Goal: Information Seeking & Learning: Learn about a topic

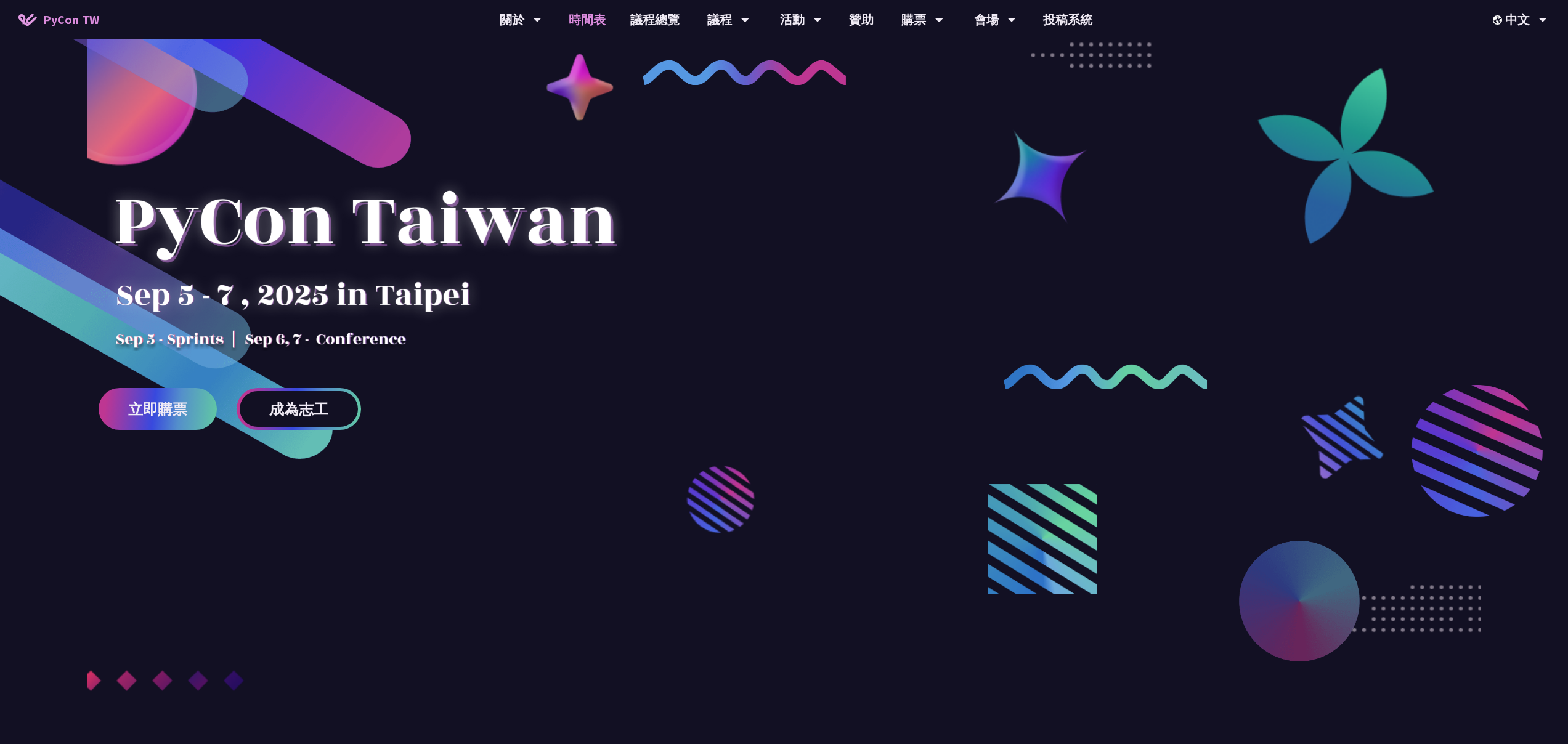
click at [599, 23] on link "時間表" at bounding box center [587, 19] width 62 height 40
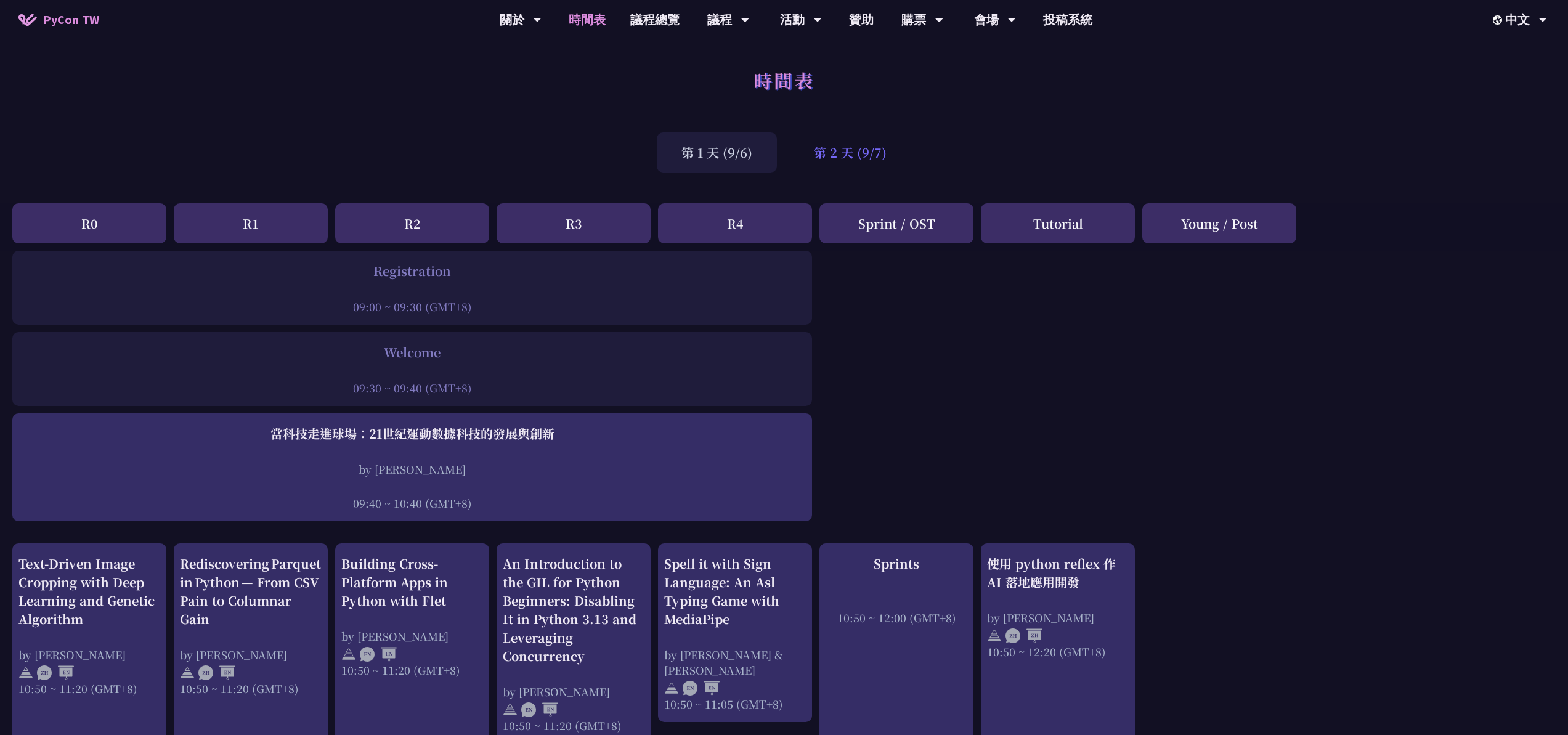
click at [854, 156] on div "第 2 天 (9/7)" at bounding box center [850, 153] width 122 height 40
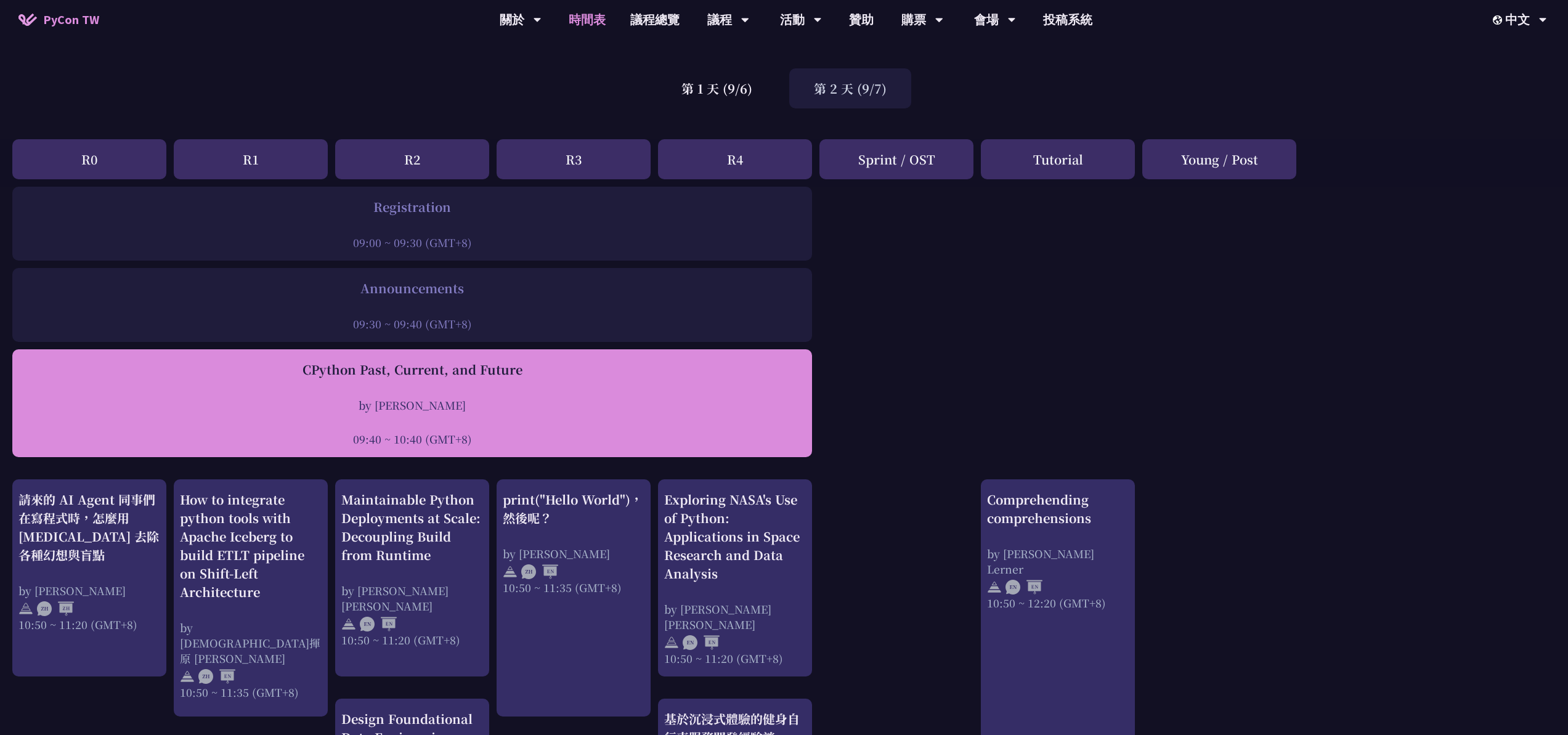
scroll to position [142, 0]
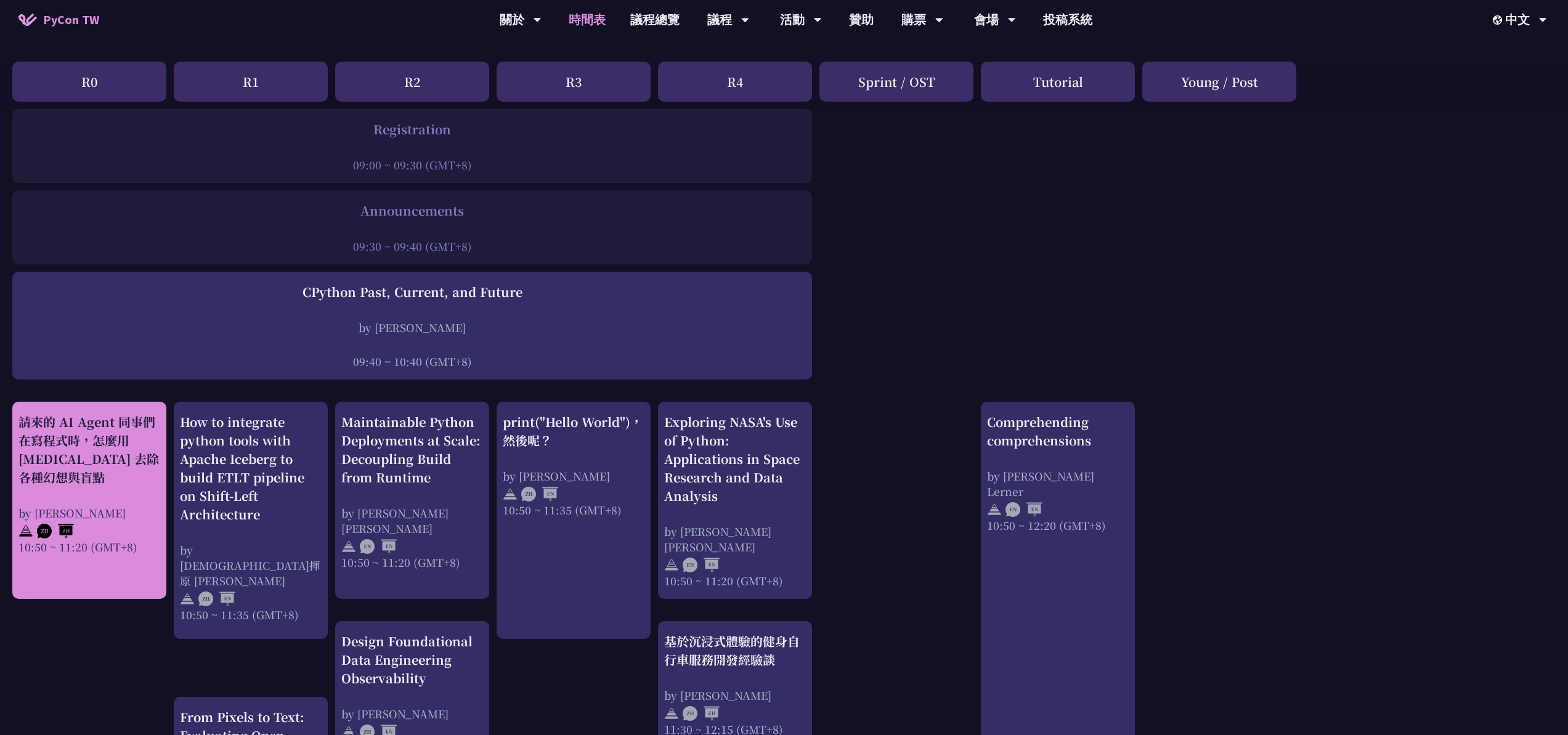
drag, startPoint x: 6, startPoint y: 417, endPoint x: 76, endPoint y: 475, distance: 90.9
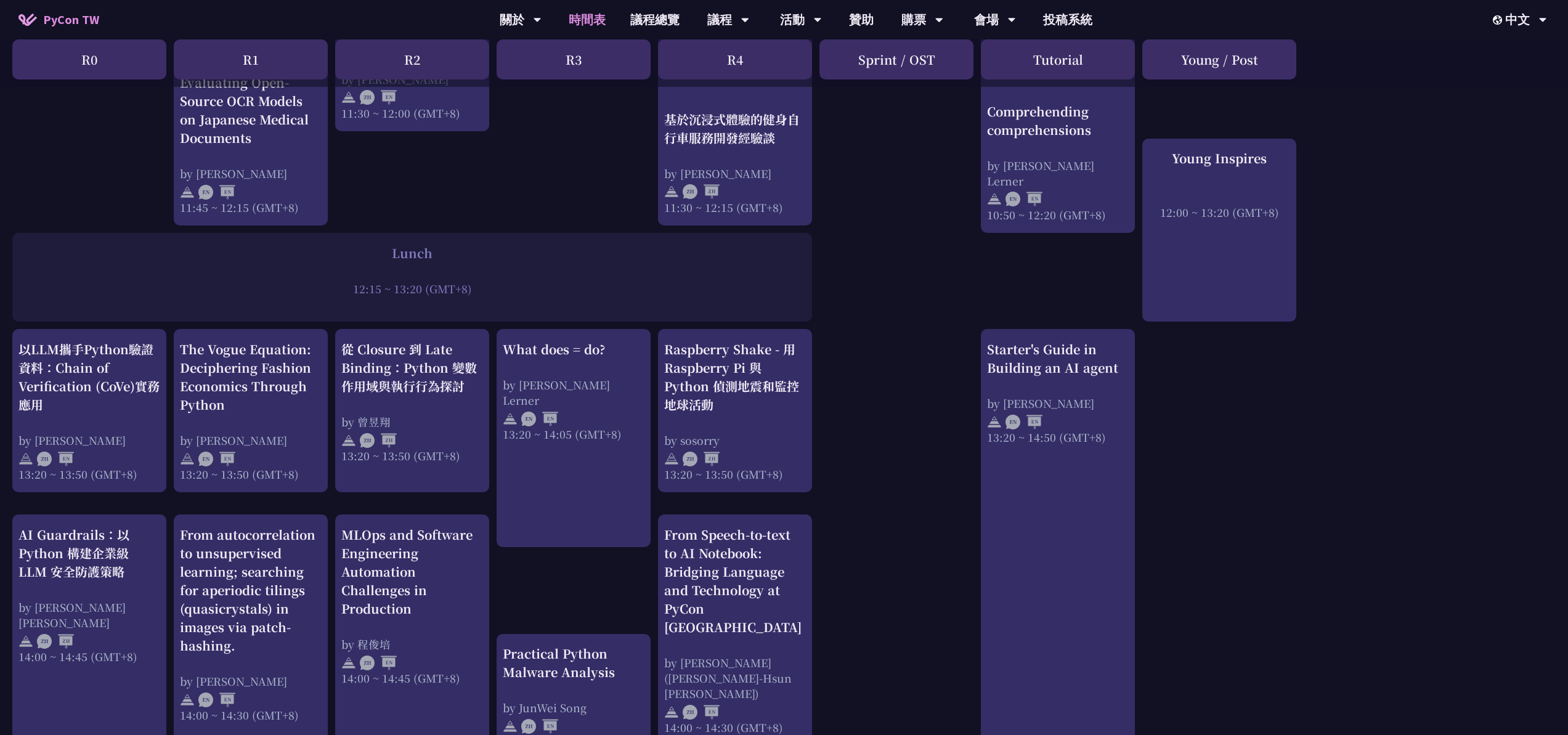
scroll to position [811, 0]
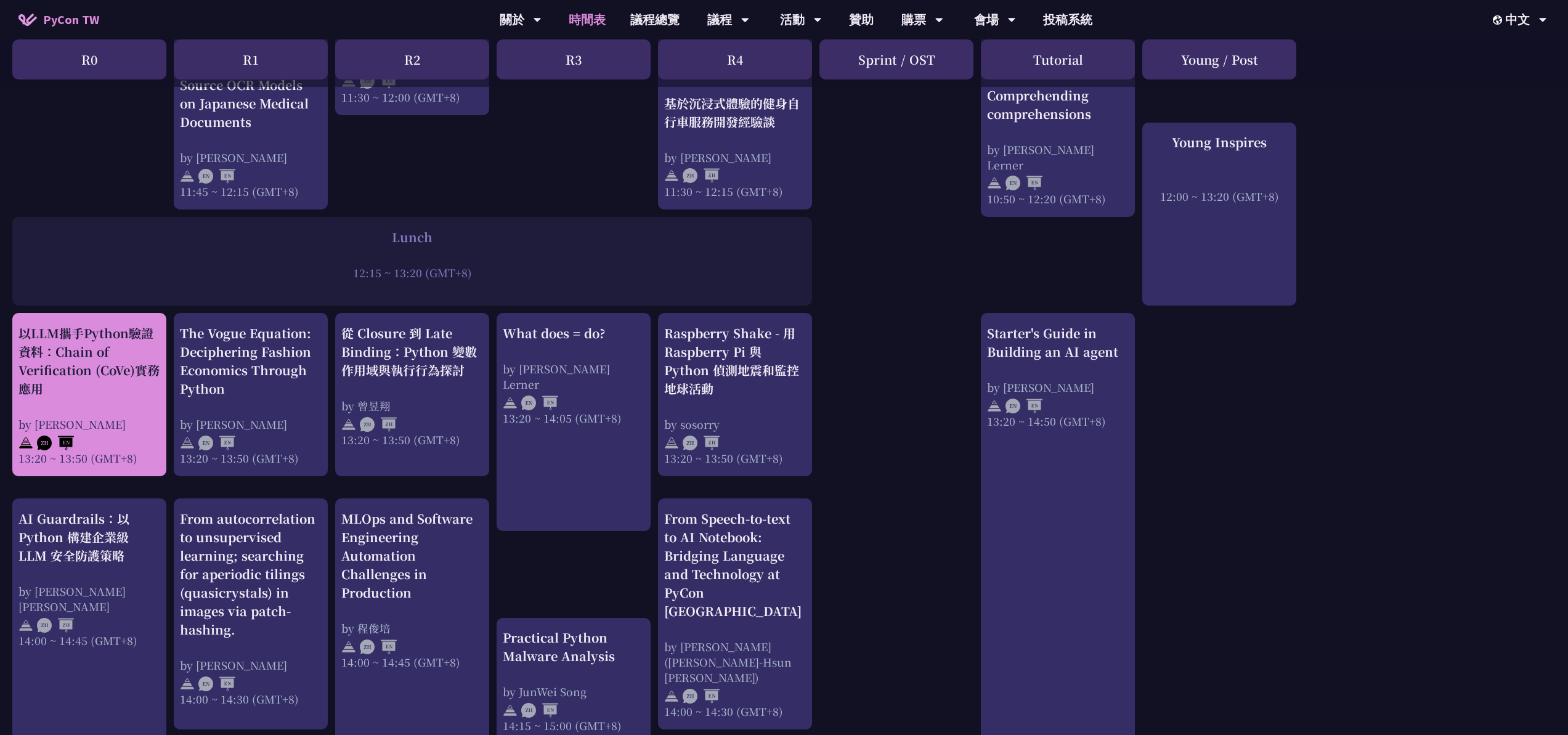
drag, startPoint x: 9, startPoint y: 328, endPoint x: 97, endPoint y: 393, distance: 109.4
click at [97, 393] on div "print("Hello World")，然後呢？ by [PERSON_NAME] 10:50 ~ 11:35 (GMT+8) What does = do…" at bounding box center [784, 340] width 1568 height 1800
copy div "以LLM攜手Python驗證資料：Chain of Verification (CoVe)實務應用"
drag, startPoint x: 13, startPoint y: 426, endPoint x: 95, endPoint y: 427, distance: 82.0
click at [95, 427] on div "以LLM攜手Python驗證資料：Chain of Verification (CoVe)實務應用 by [PERSON_NAME] 13:20 ~ 13:5…" at bounding box center [89, 394] width 154 height 163
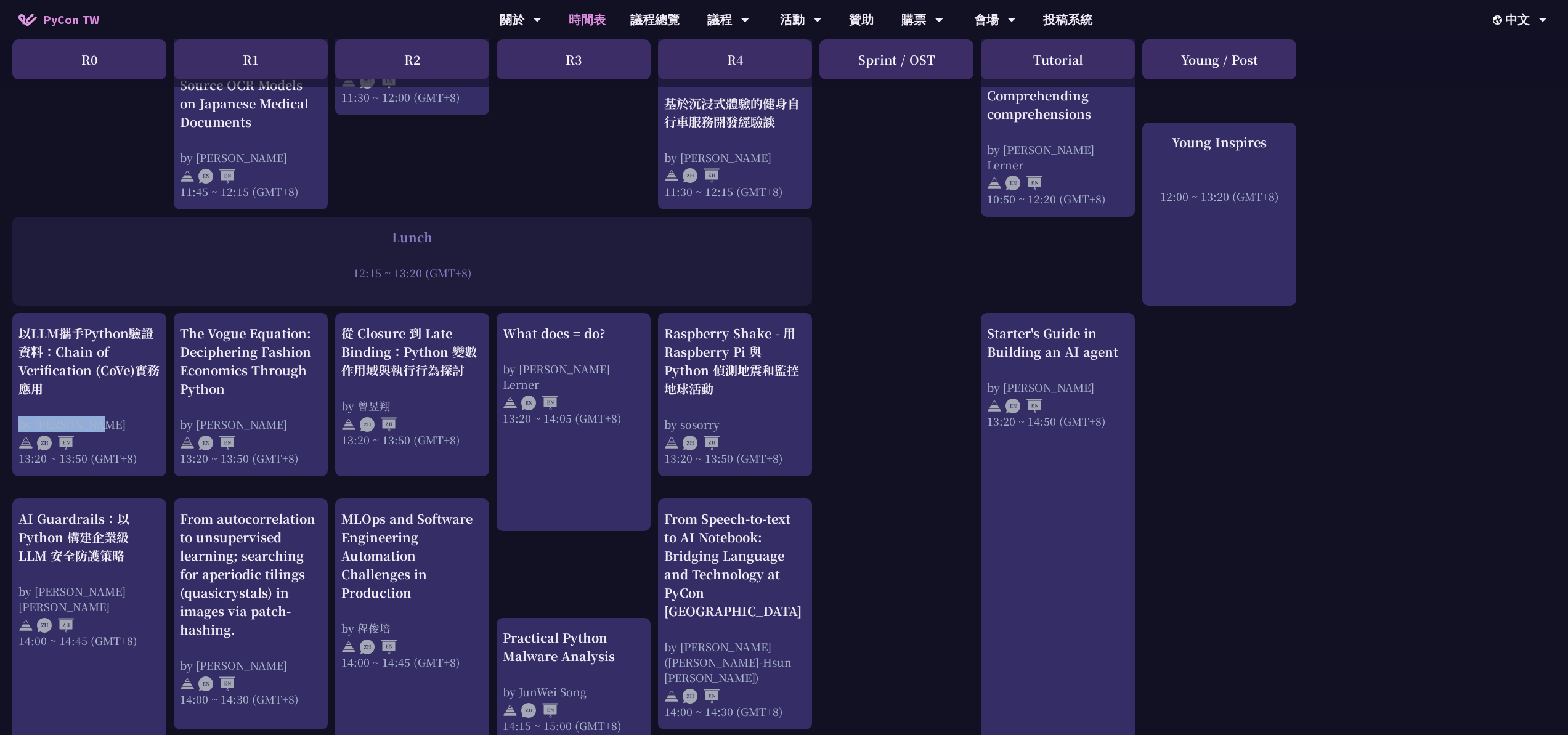
click at [8, 423] on div "print("Hello World")，然後呢？ by [PERSON_NAME] 10:50 ~ 11:35 (GMT+8) What does = do…" at bounding box center [784, 340] width 1568 height 1800
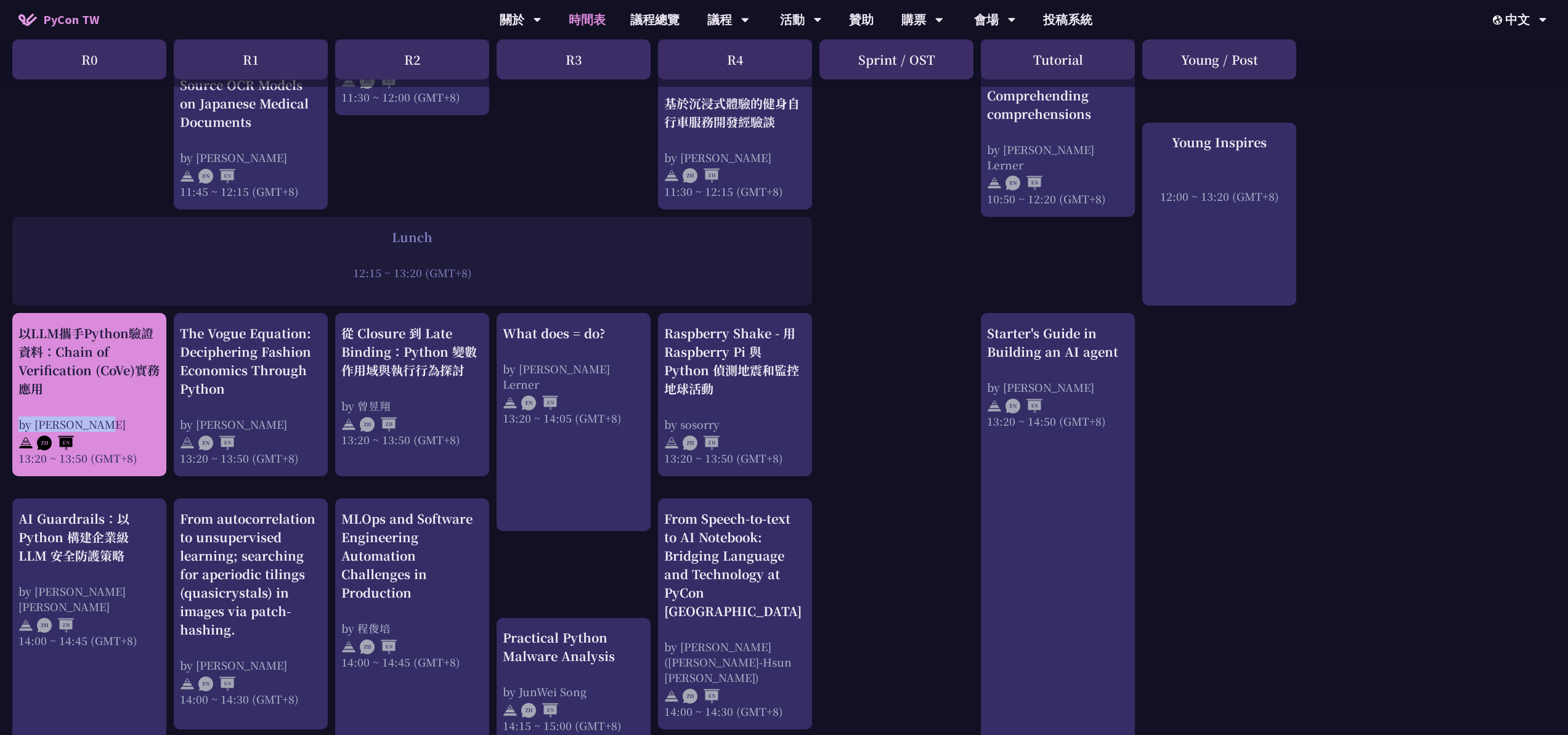
drag, startPoint x: 8, startPoint y: 424, endPoint x: 109, endPoint y: 427, distance: 101.0
click at [108, 427] on div "print("Hello World")，然後呢？ by [PERSON_NAME] 10:50 ~ 11:35 (GMT+8) What does = do…" at bounding box center [784, 340] width 1568 height 1800
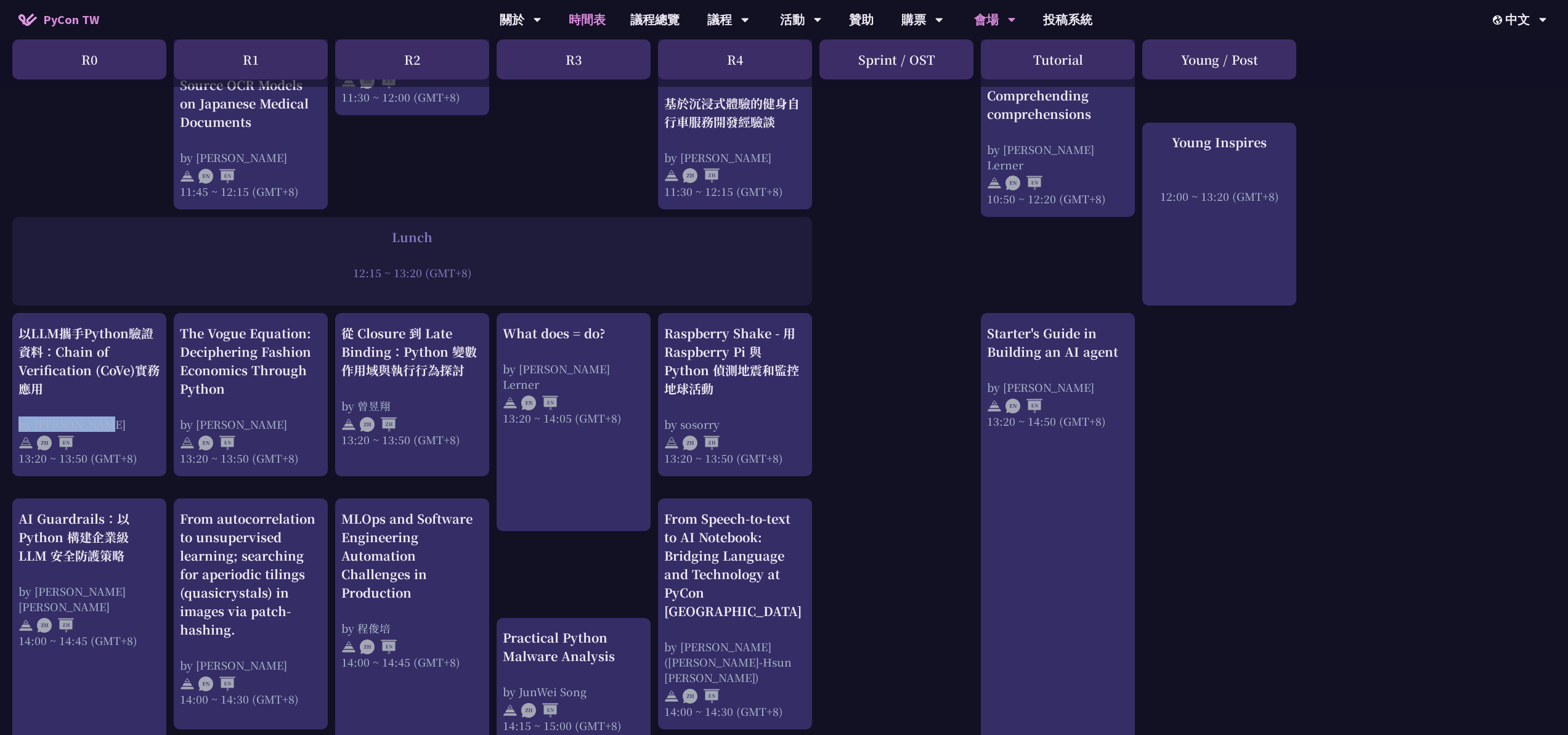
copy div "by [PERSON_NAME]"
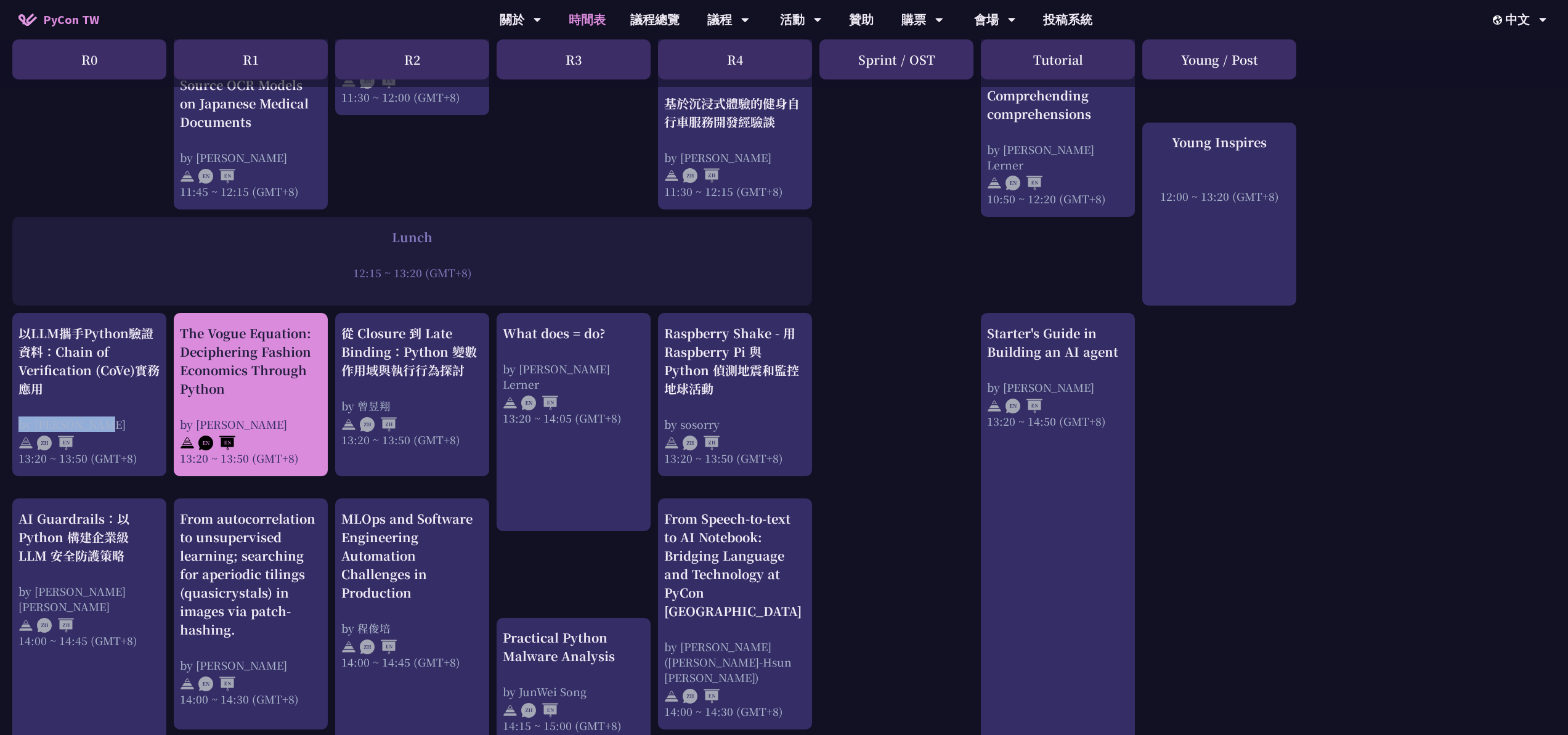
drag, startPoint x: 184, startPoint y: 334, endPoint x: 257, endPoint y: 384, distance: 88.5
click at [257, 384] on div "print("Hello World")，然後呢？ by [PERSON_NAME] 10:50 ~ 11:35 (GMT+8) What does = do…" at bounding box center [784, 340] width 1568 height 1800
copy div "The Vogue Equation: Deciphering Fashion Economics Through Python"
click at [176, 425] on div "The Vogue Equation: Deciphering Fashion Economics Through Python by [PERSON_NAM…" at bounding box center [250, 394] width 154 height 163
drag, startPoint x: 174, startPoint y: 425, endPoint x: 262, endPoint y: 428, distance: 88.1
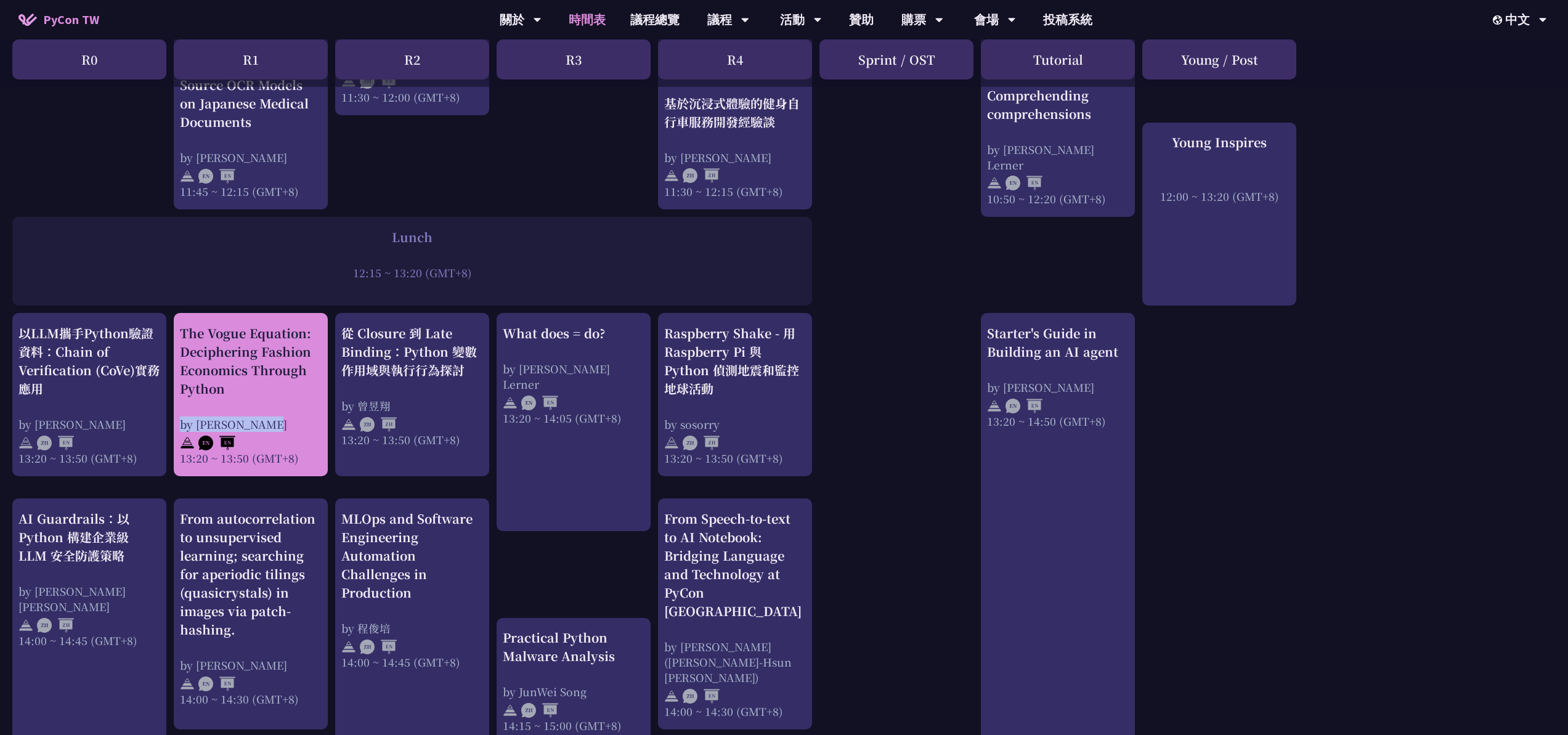
click at [262, 428] on div "The Vogue Equation: Deciphering Fashion Economics Through Python by [PERSON_NAM…" at bounding box center [250, 394] width 154 height 163
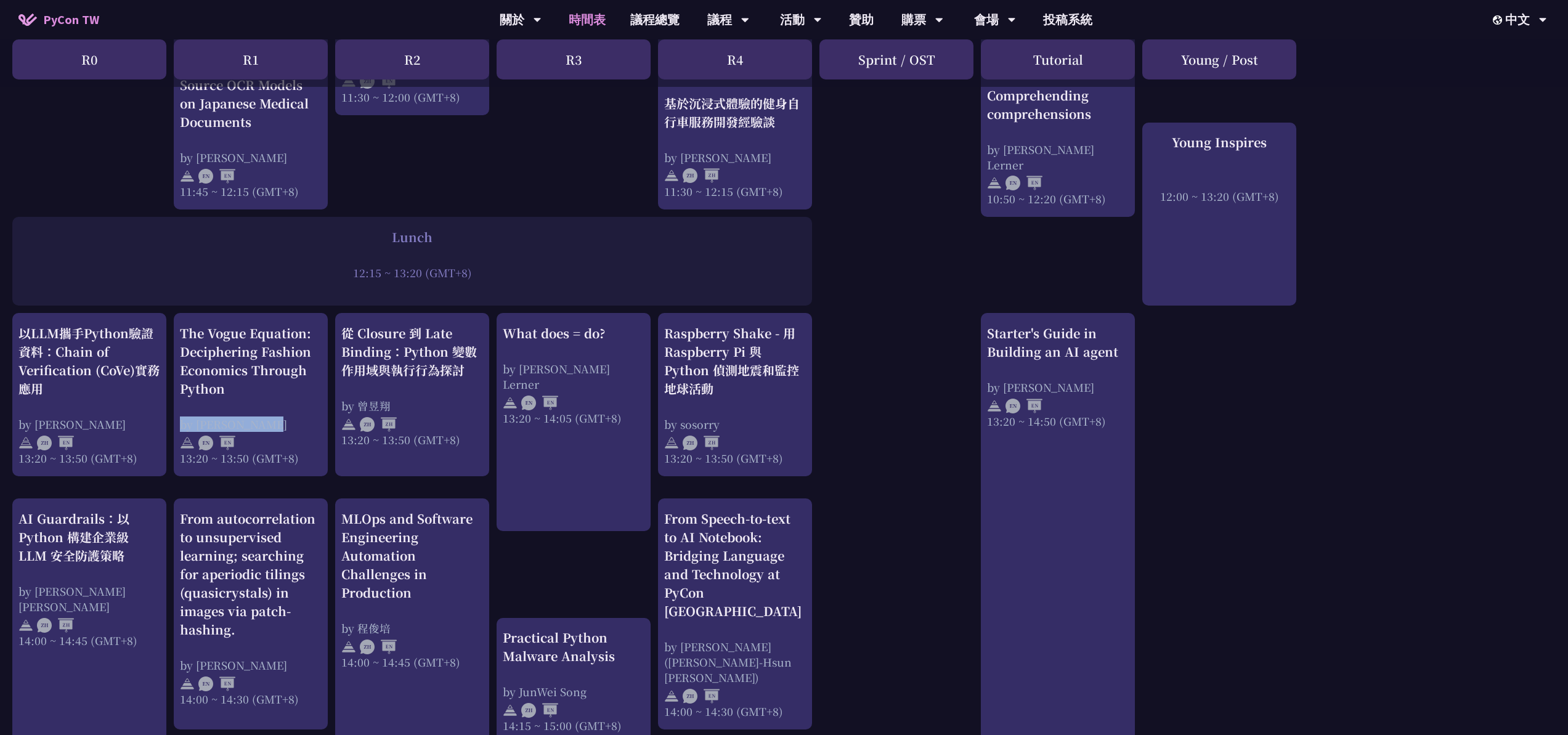
copy div "by [PERSON_NAME]"
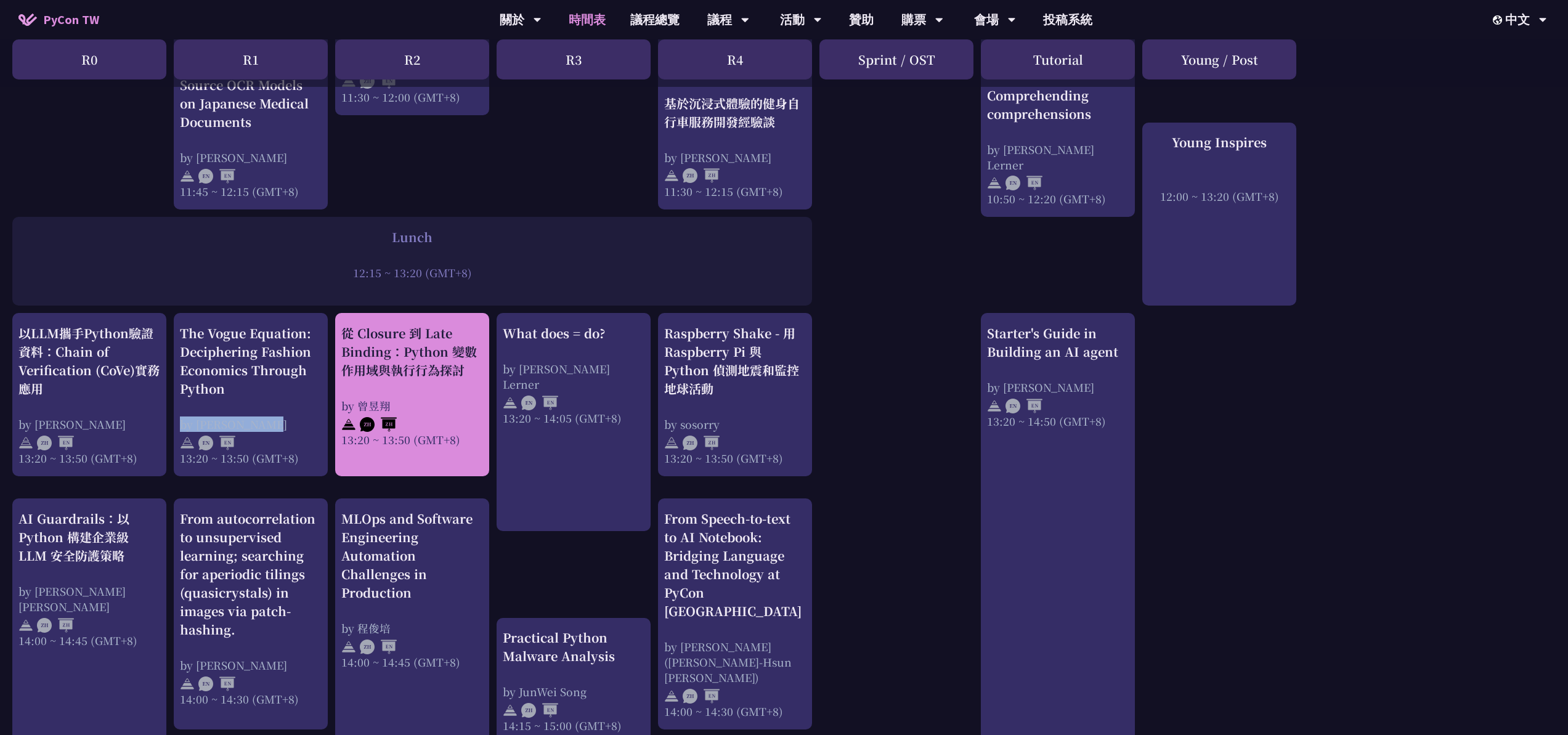
drag, startPoint x: 333, startPoint y: 328, endPoint x: 465, endPoint y: 373, distance: 139.5
click at [465, 373] on div "print("Hello World")，然後呢？ by [PERSON_NAME] 10:50 ~ 11:35 (GMT+8) What does = do…" at bounding box center [784, 340] width 1568 height 1800
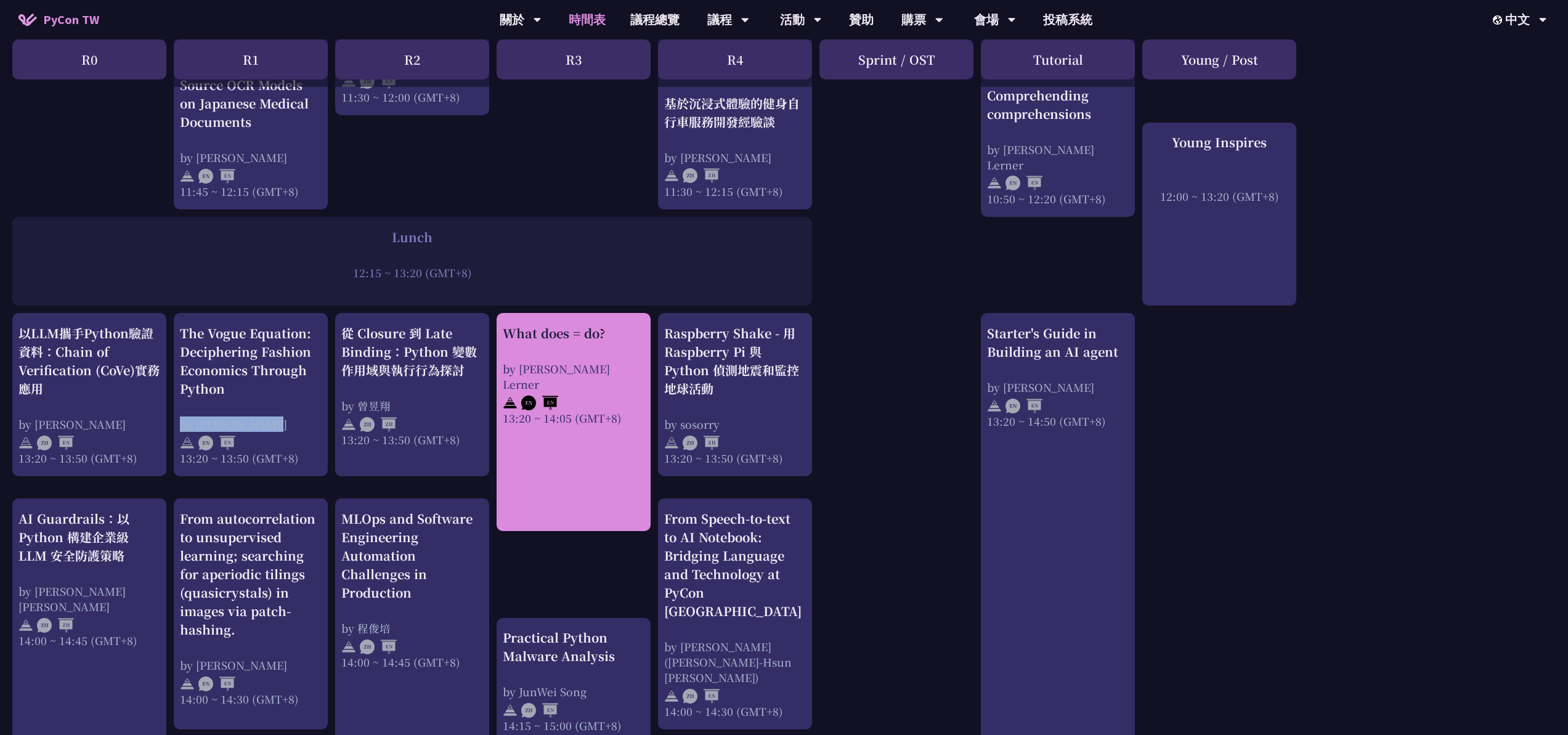
copy div "從 Closure 到 Late Binding：Python 變數作用域與執行行為探討"
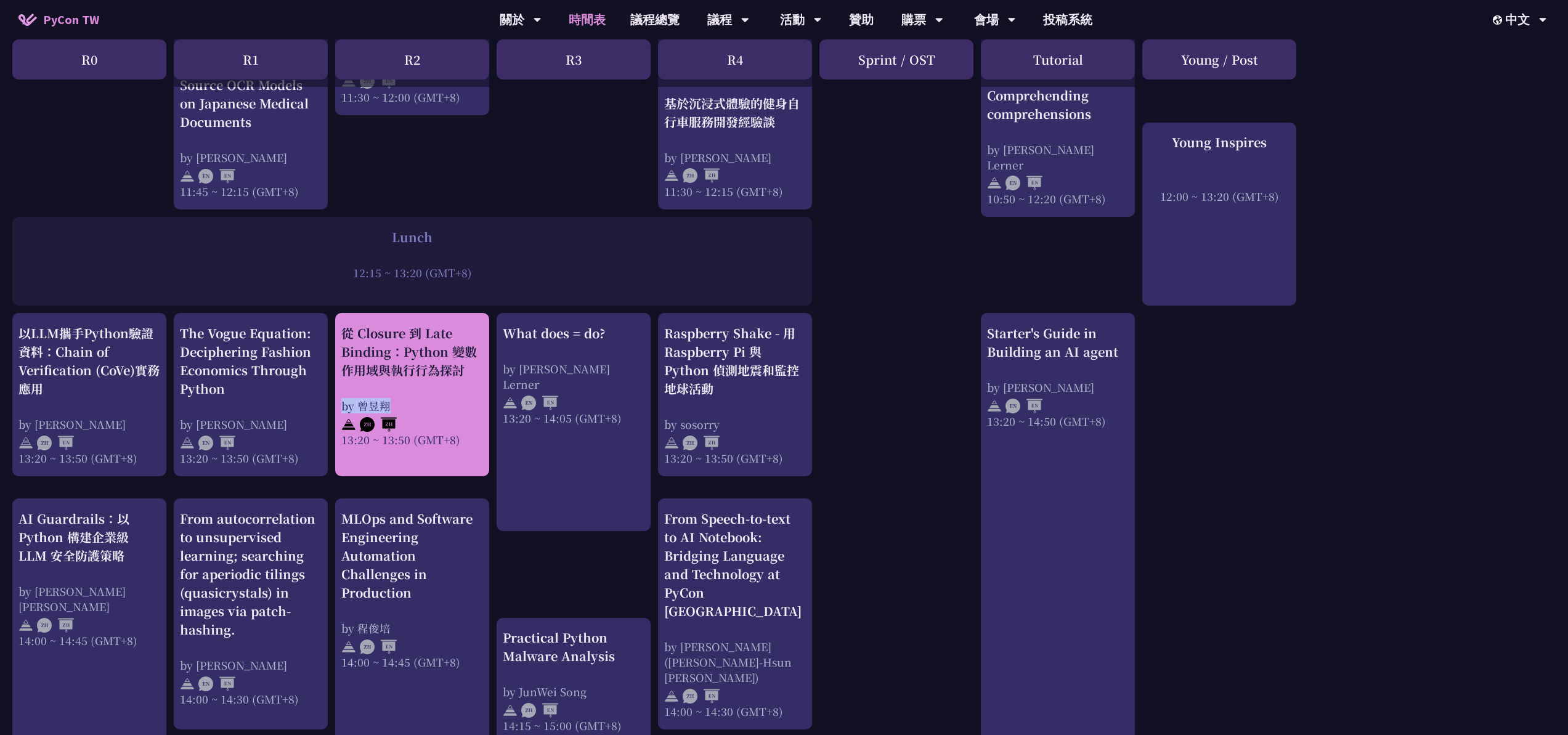
drag, startPoint x: 338, startPoint y: 403, endPoint x: 403, endPoint y: 407, distance: 65.1
click at [403, 407] on div "從 Closure 到 Late Binding：Python 變數作用域與執行行為探討 by [PERSON_NAME]13:20 ~ 13:50 (GMT…" at bounding box center [412, 394] width 154 height 163
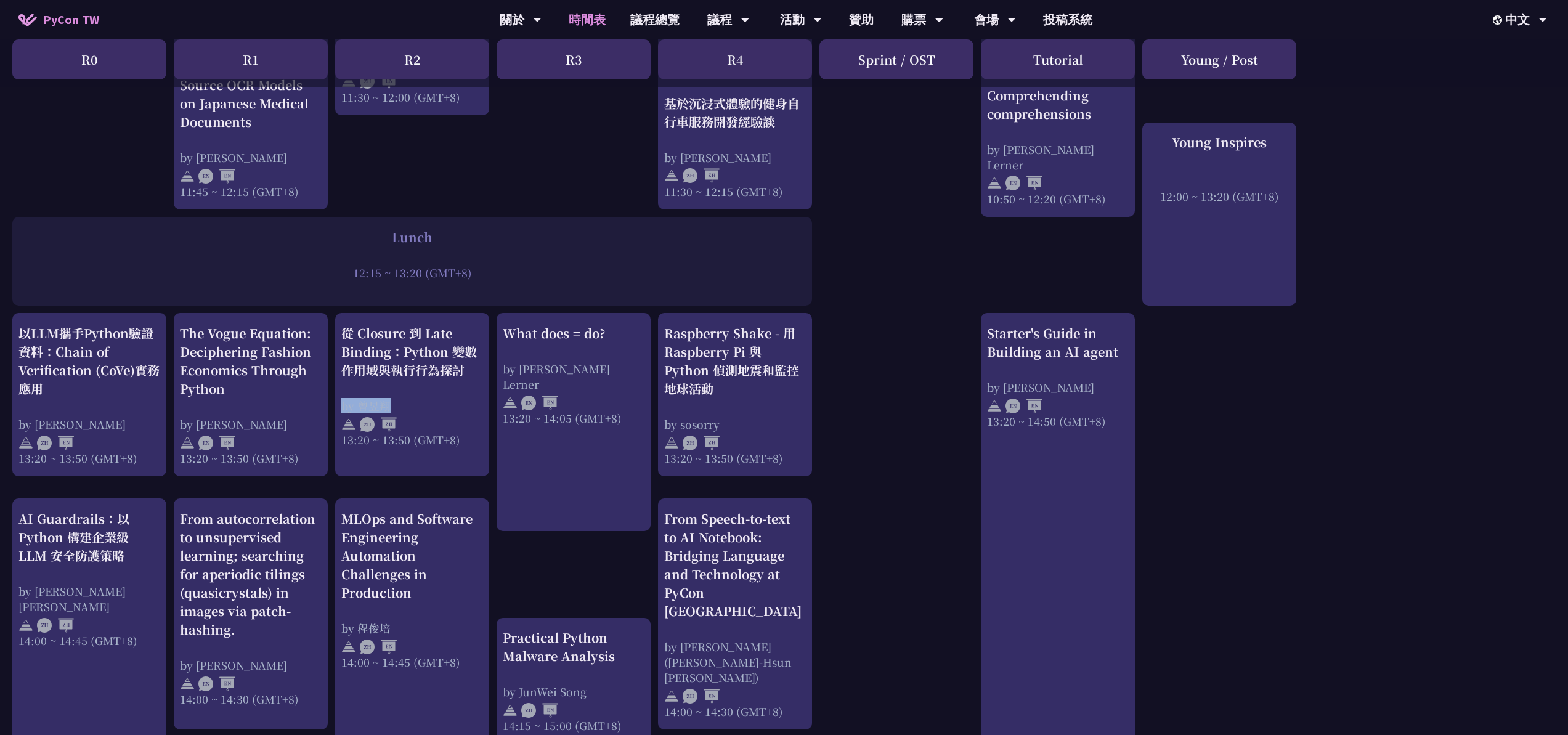
copy div "by 曾昱翔"
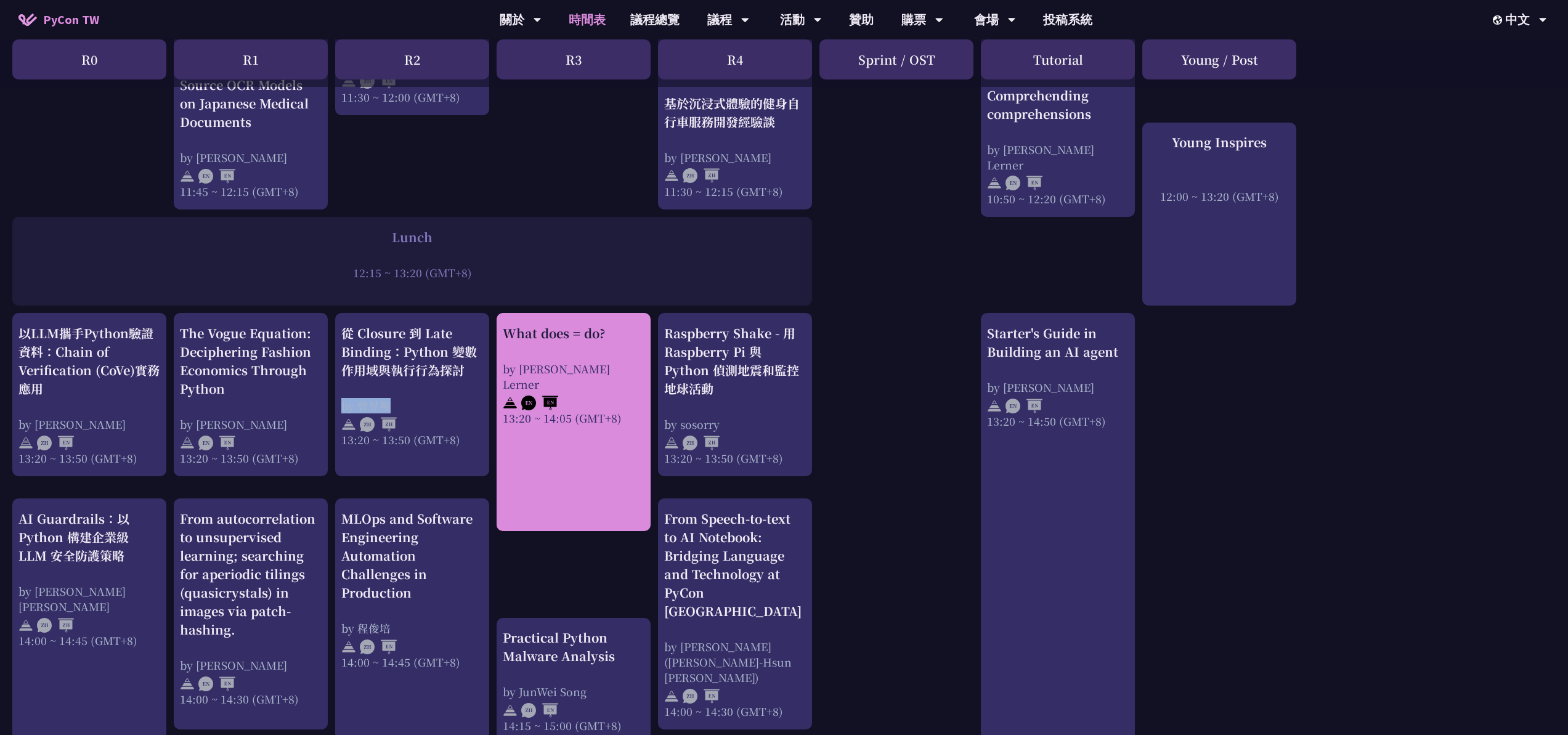
drag, startPoint x: 495, startPoint y: 333, endPoint x: 610, endPoint y: 342, distance: 115.4
click at [611, 339] on div "print("Hello World")，然後呢？ by [PERSON_NAME] 10:50 ~ 11:35 (GMT+8) What does = do…" at bounding box center [784, 340] width 1568 height 1800
copy div "What does = do?"
drag, startPoint x: 493, startPoint y: 367, endPoint x: 614, endPoint y: 371, distance: 121.1
click at [614, 371] on div "print("Hello World")，然後呢？ by [PERSON_NAME] 10:50 ~ 11:35 (GMT+8) What does = do…" at bounding box center [784, 340] width 1568 height 1800
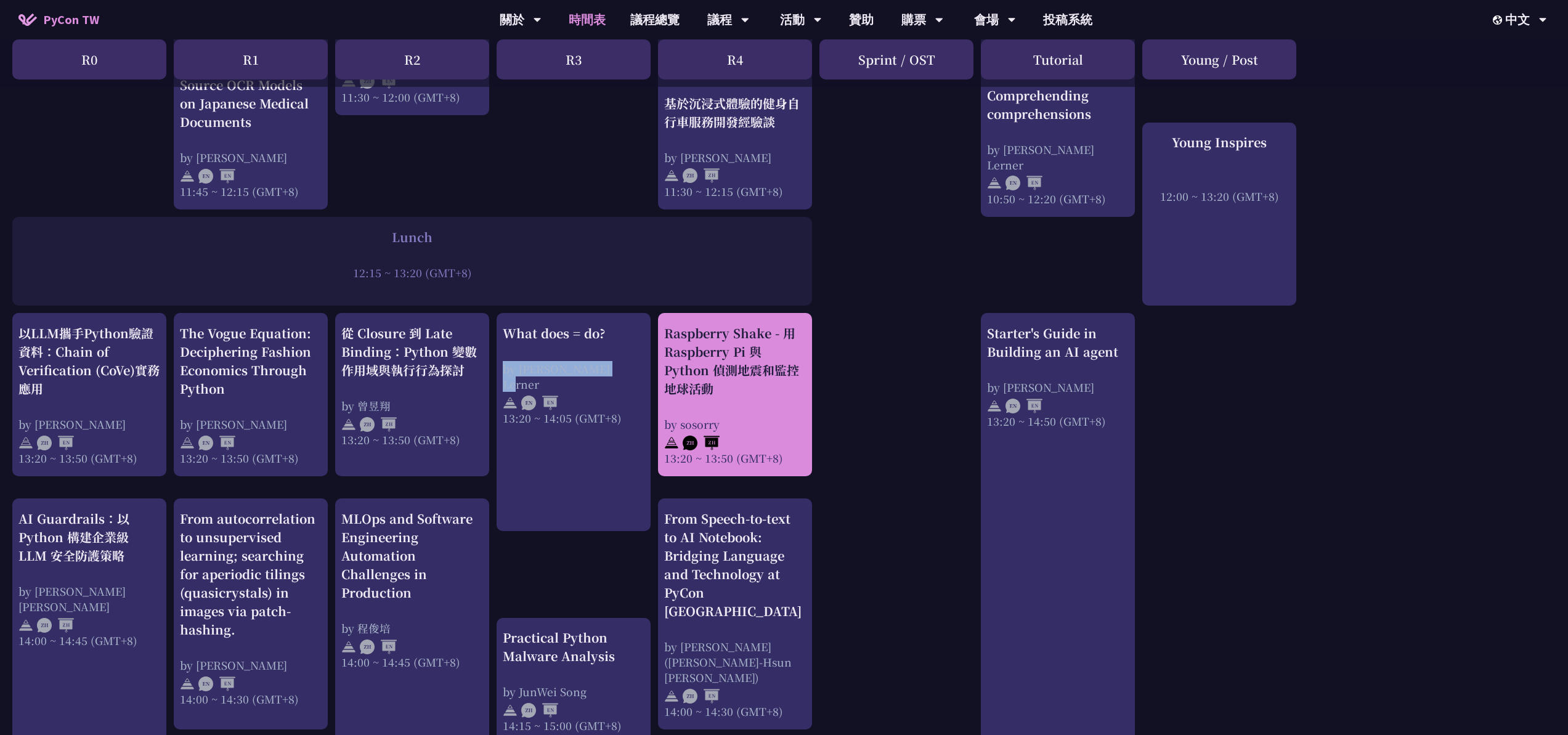
copy div "by [PERSON_NAME] Lerner"
drag, startPoint x: 663, startPoint y: 325, endPoint x: 721, endPoint y: 388, distance: 85.6
click at [731, 395] on div "Raspberry Shake - 用 Raspberry Pi 與 Python 偵測地震和監控地球活動" at bounding box center [734, 361] width 142 height 74
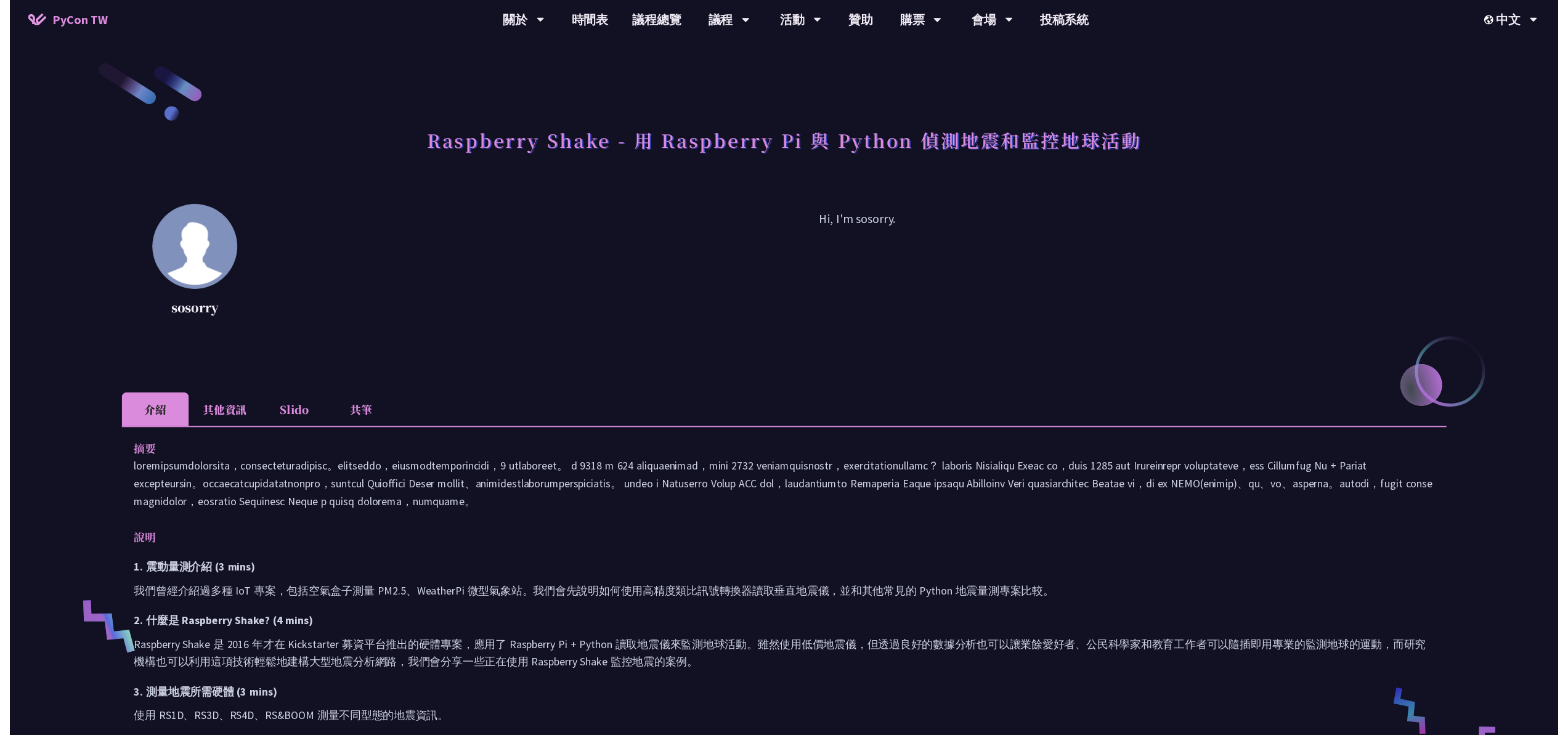
scroll to position [811, 0]
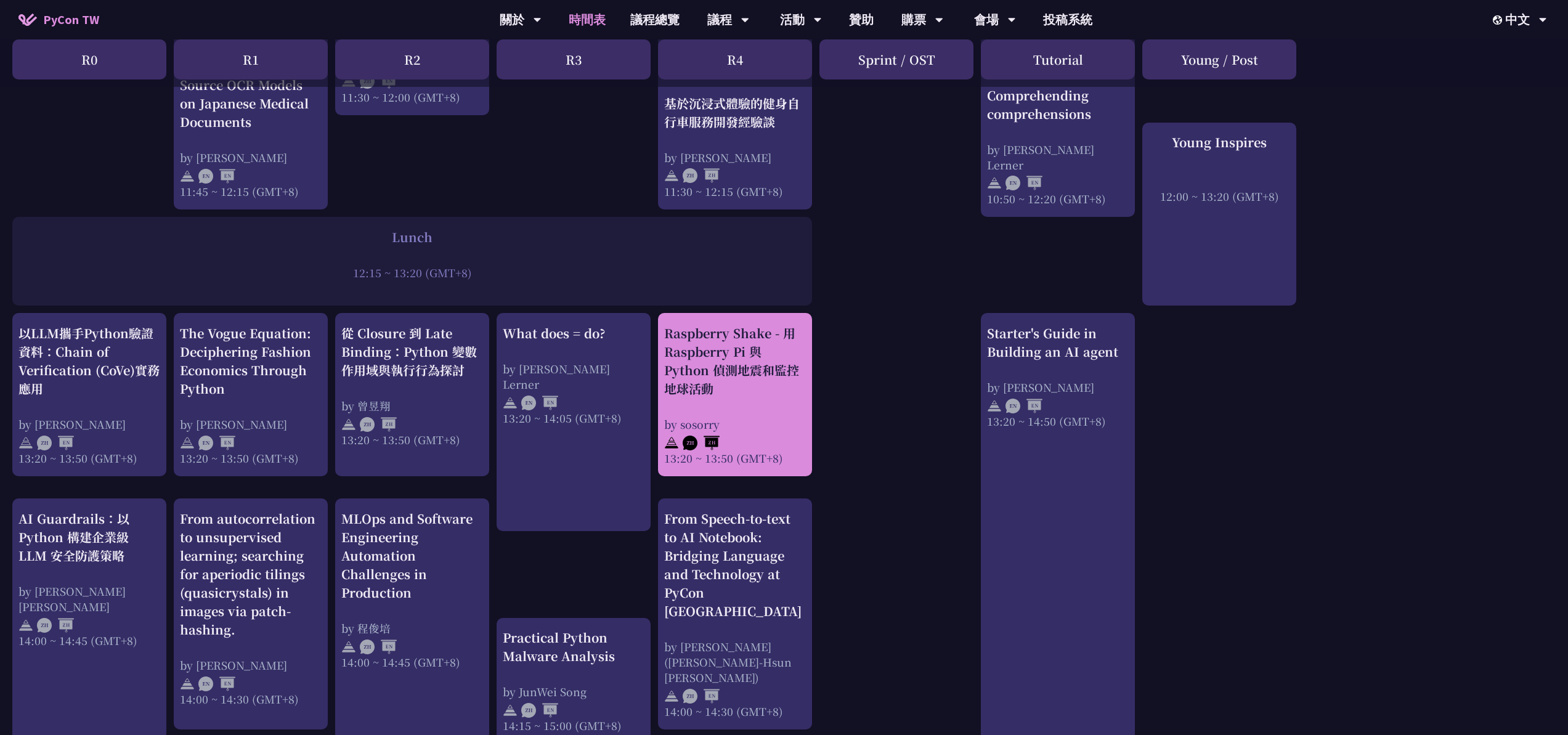
drag, startPoint x: 759, startPoint y: 387, endPoint x: 668, endPoint y: 337, distance: 103.8
click at [668, 337] on div "print("Hello World")，然後呢？ by [PERSON_NAME] 10:50 ~ 11:35 (GMT+8) What does = do…" at bounding box center [784, 340] width 1568 height 1800
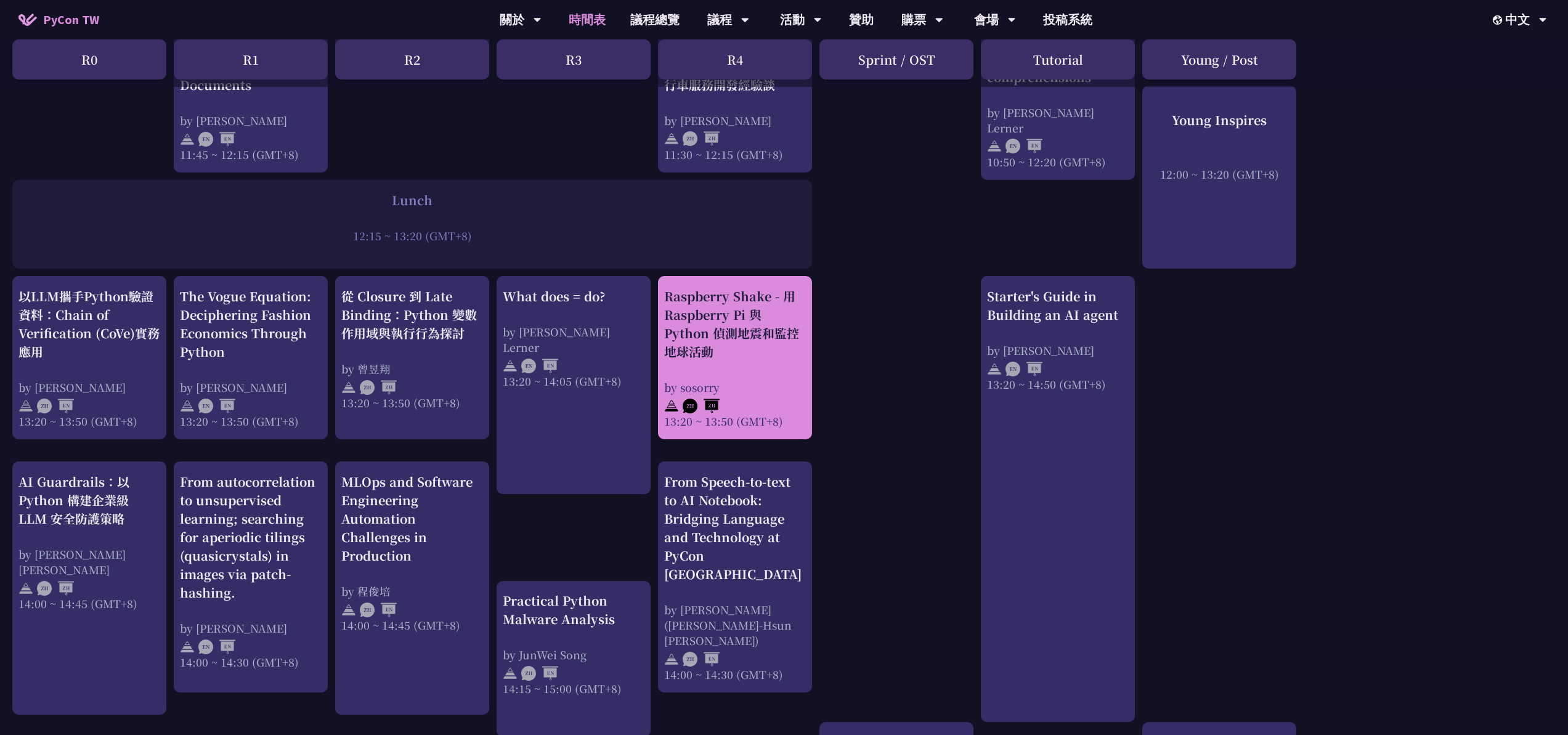
scroll to position [856, 0]
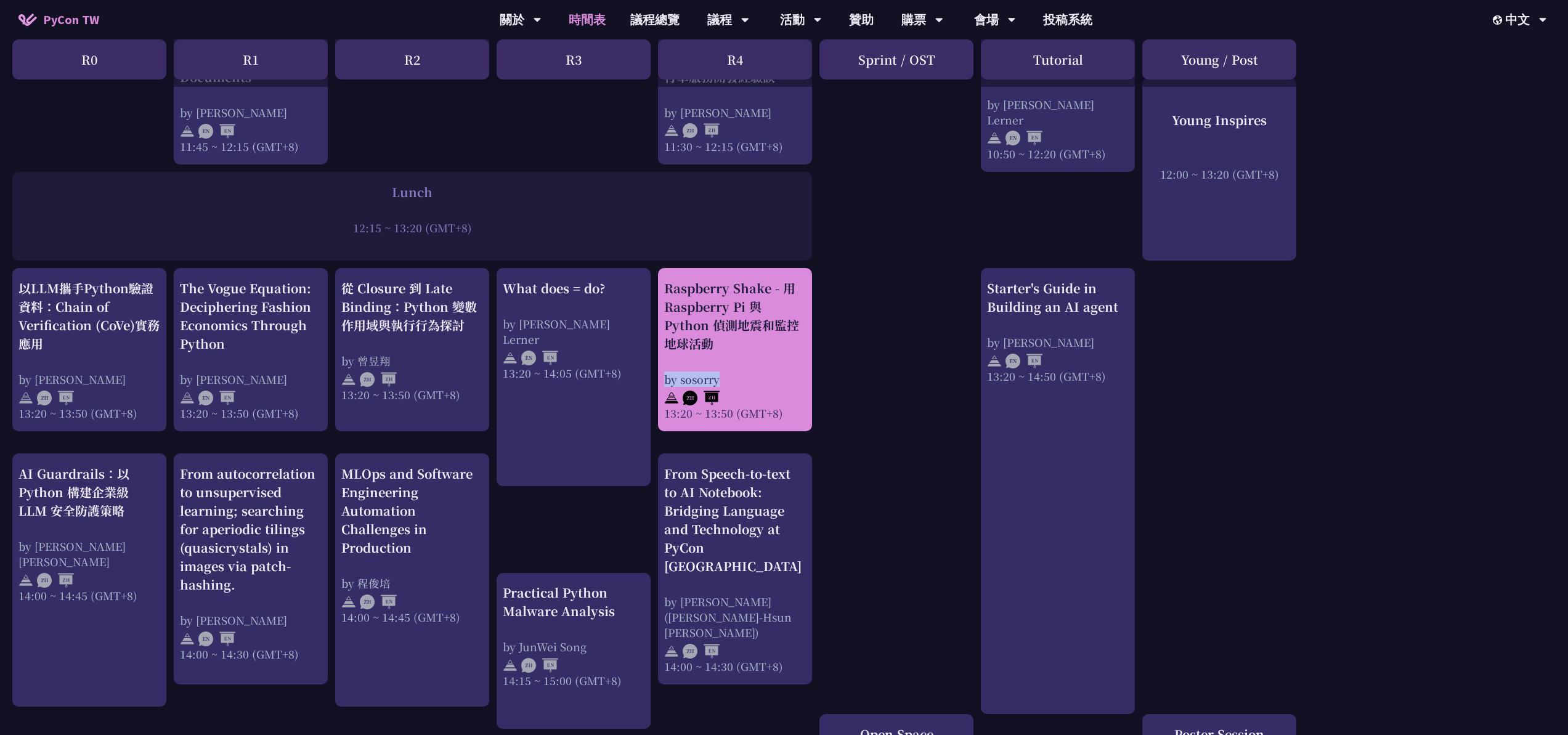
drag, startPoint x: 657, startPoint y: 379, endPoint x: 734, endPoint y: 381, distance: 77.0
click at [734, 381] on div "print("Hello World")，然後呢？ by [PERSON_NAME] 10:50 ~ 11:35 (GMT+8) What does = do…" at bounding box center [784, 295] width 1568 height 1800
copy div "by sosorry"
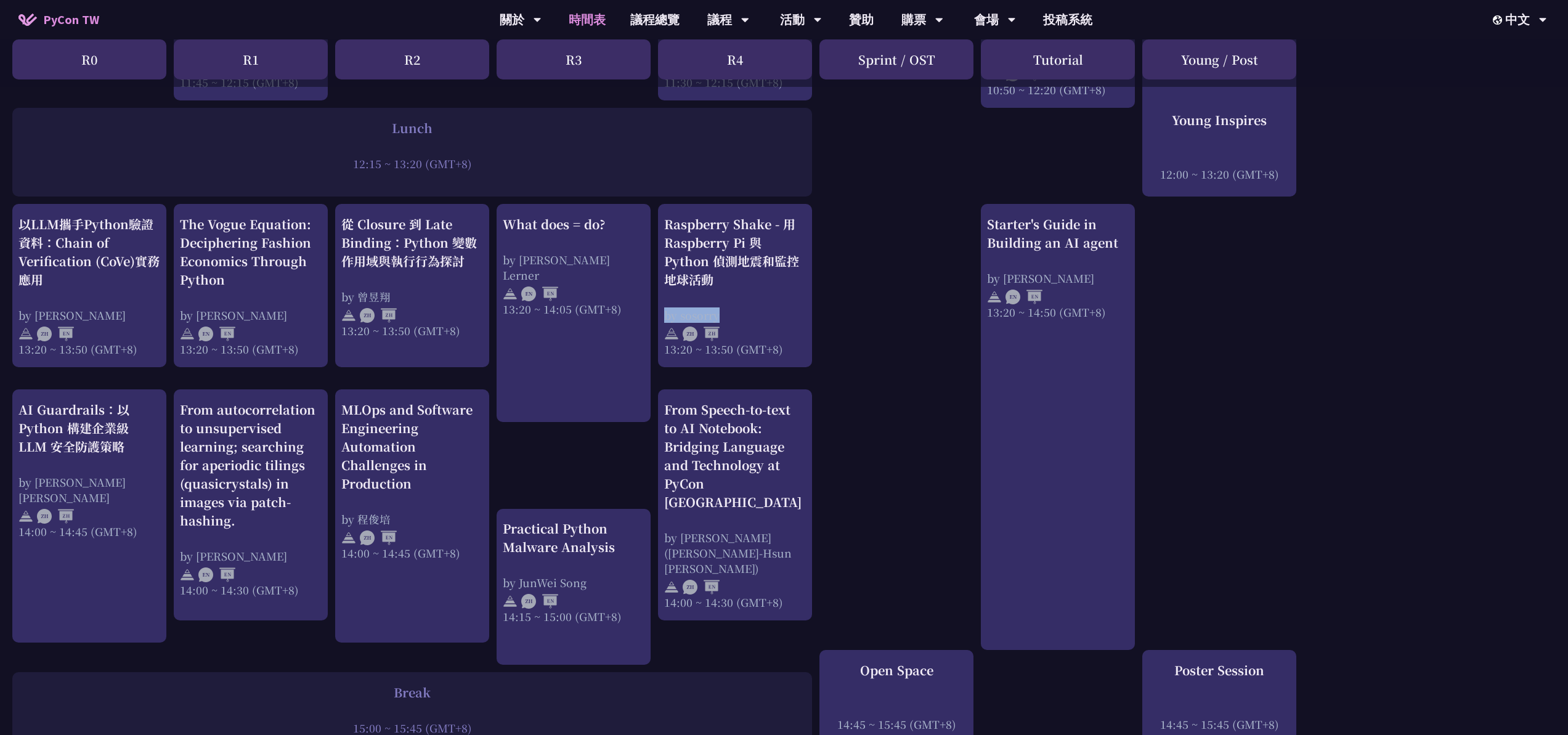
scroll to position [1046, 0]
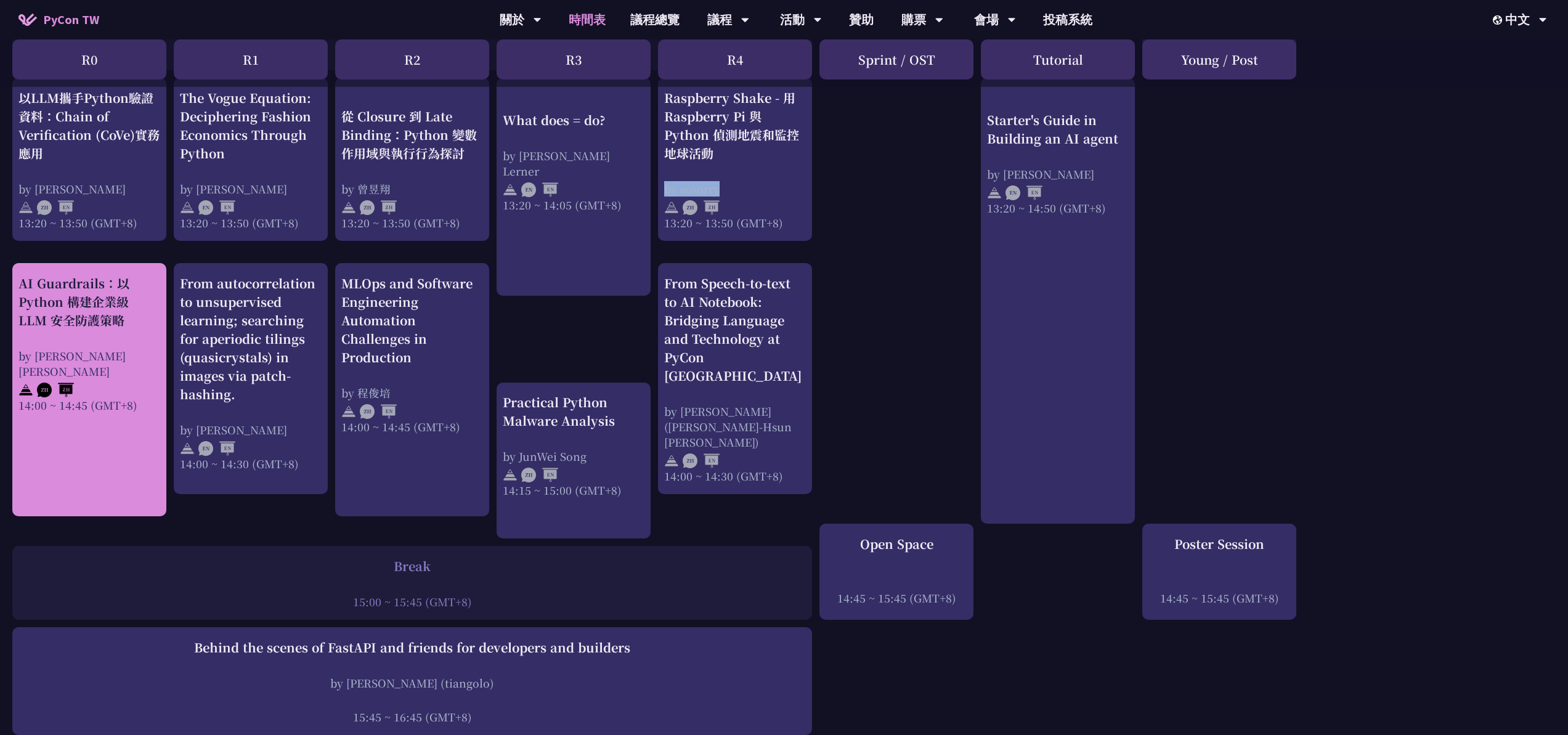
drag, startPoint x: 11, startPoint y: 280, endPoint x: 126, endPoint y: 321, distance: 122.1
click at [126, 321] on div "print("Hello World")，然後呢？ by [PERSON_NAME] 10:50 ~ 11:35 (GMT+8) What does = do…" at bounding box center [784, 104] width 1568 height 1800
copy div "AI Guardrails：以 Python 構建企業級 LLM 安全防護策略"
drag, startPoint x: 3, startPoint y: 352, endPoint x: 123, endPoint y: 357, distance: 120.1
click at [123, 357] on div "print("Hello World")，然後呢？ by [PERSON_NAME] 10:50 ~ 11:35 (GMT+8) What does = do…" at bounding box center [784, 104] width 1568 height 1800
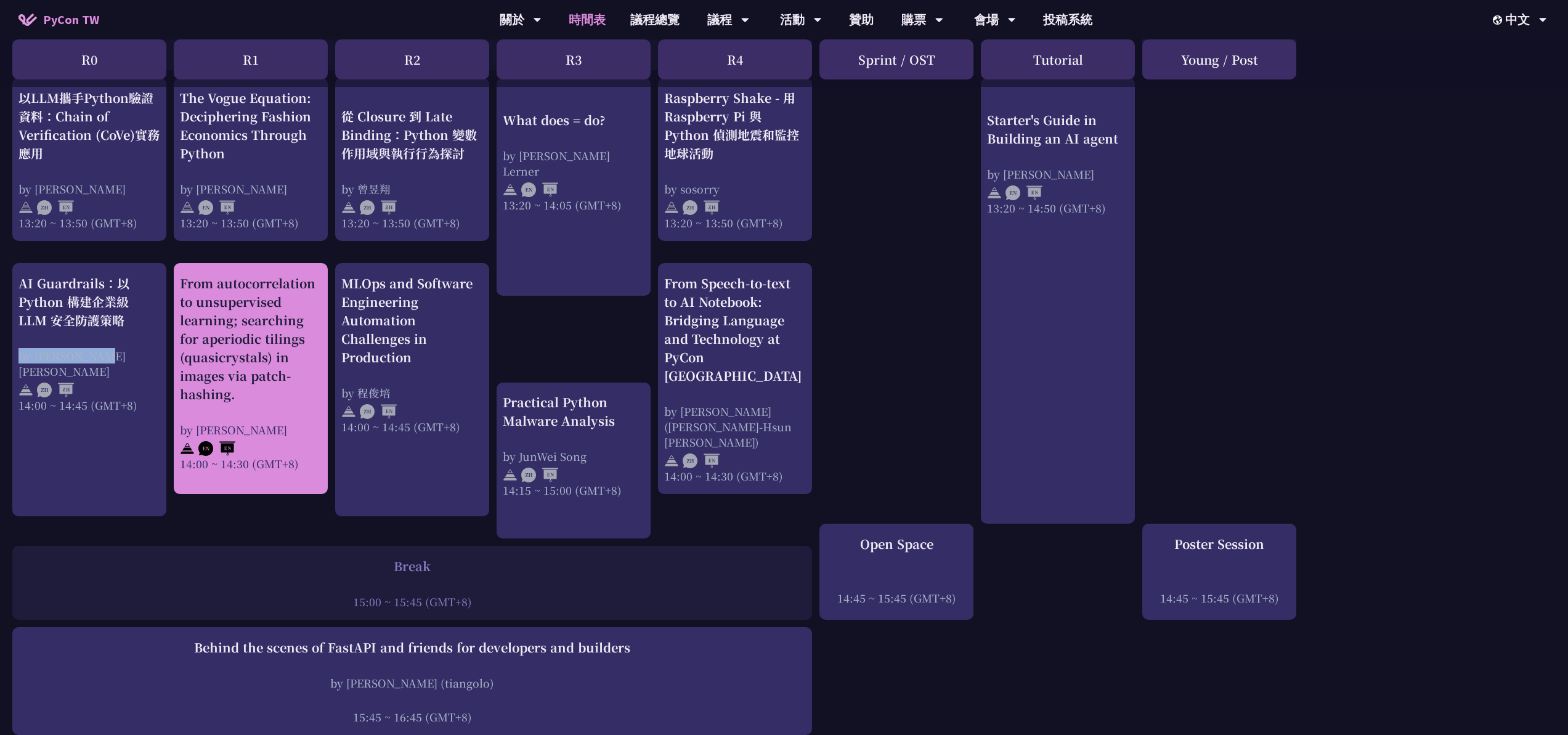
drag, startPoint x: 196, startPoint y: 303, endPoint x: 280, endPoint y: 398, distance: 126.8
click at [280, 398] on div "print("Hello World")，然後呢？ by [PERSON_NAME] 10:50 ~ 11:35 (GMT+8) What does = do…" at bounding box center [784, 104] width 1568 height 1800
drag, startPoint x: 174, startPoint y: 428, endPoint x: 285, endPoint y: 433, distance: 111.1
click at [285, 433] on div "From autocorrelation to unsupervised learning; searching for aperiodic tilings …" at bounding box center [250, 378] width 154 height 231
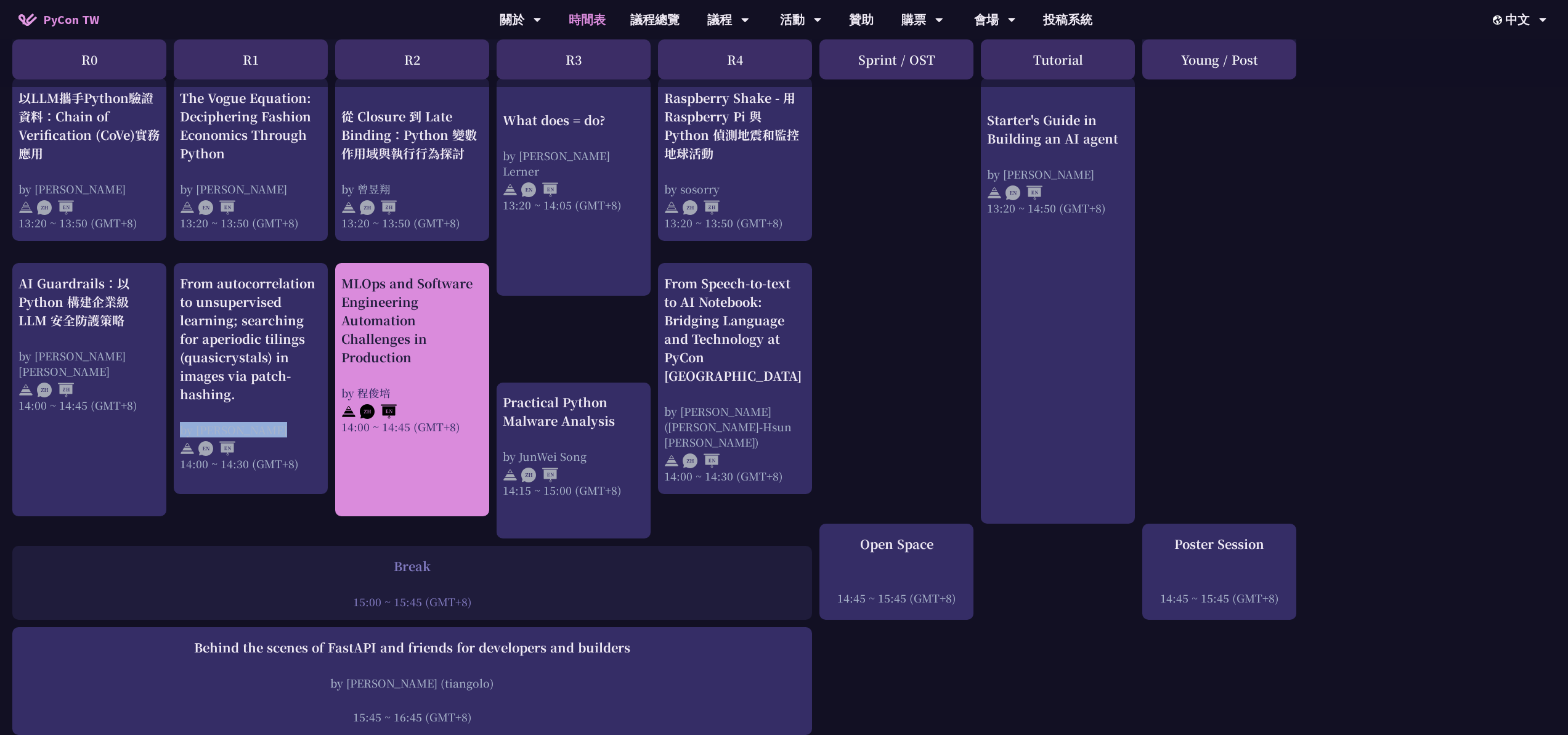
drag, startPoint x: 395, startPoint y: 335, endPoint x: 428, endPoint y: 366, distance: 45.3
click at [428, 366] on div "MLOps and Software Engineering Automation Challenges in Production by [PERSON_N…" at bounding box center [412, 390] width 154 height 253
drag, startPoint x: 361, startPoint y: 393, endPoint x: 400, endPoint y: 396, distance: 39.1
click at [400, 396] on div "print("Hello World")，然後呢？ by [PERSON_NAME] 10:50 ~ 11:35 (GMT+8) What does = do…" at bounding box center [784, 104] width 1568 height 1800
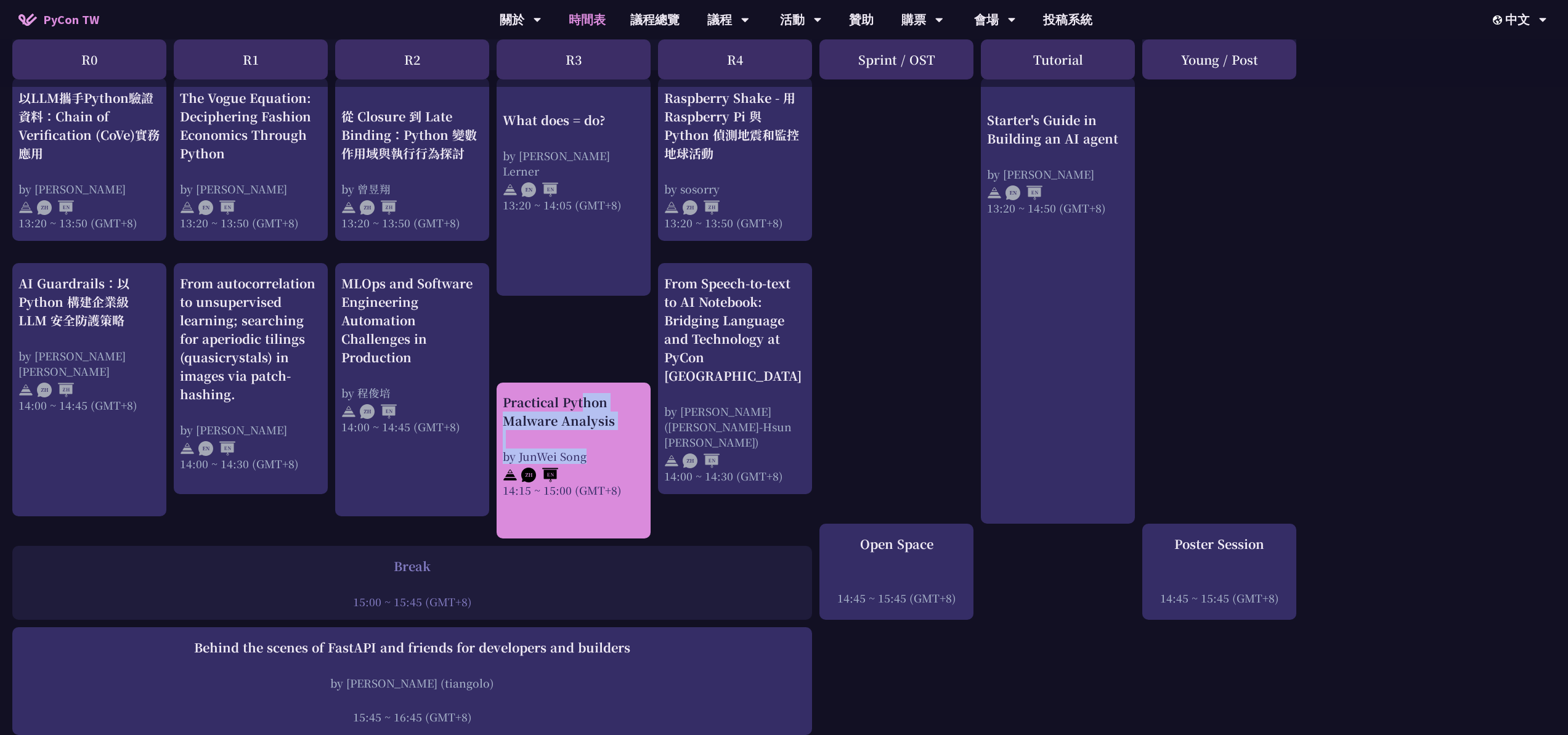
drag, startPoint x: 494, startPoint y: 382, endPoint x: 623, endPoint y: 454, distance: 147.7
click at [623, 454] on div "print("Hello World")，然後呢？ by [PERSON_NAME] 10:50 ~ 11:35 (GMT+8) What does = do…" at bounding box center [784, 104] width 1568 height 1800
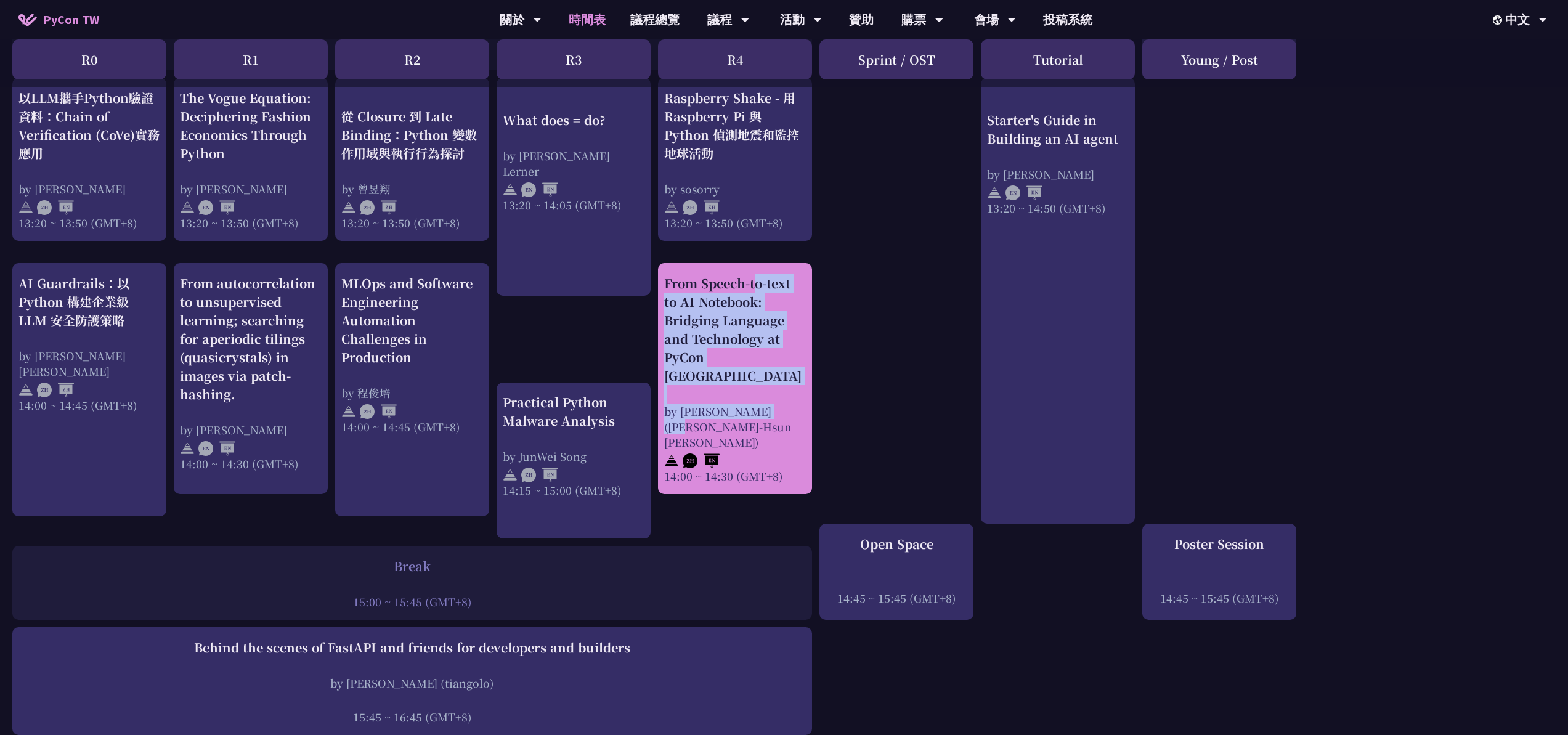
drag, startPoint x: 655, startPoint y: 276, endPoint x: 795, endPoint y: 393, distance: 182.5
click at [795, 393] on div "print("Hello World")，然後呢？ by [PERSON_NAME] 10:50 ~ 11:35 (GMT+8) What does = do…" at bounding box center [784, 104] width 1568 height 1800
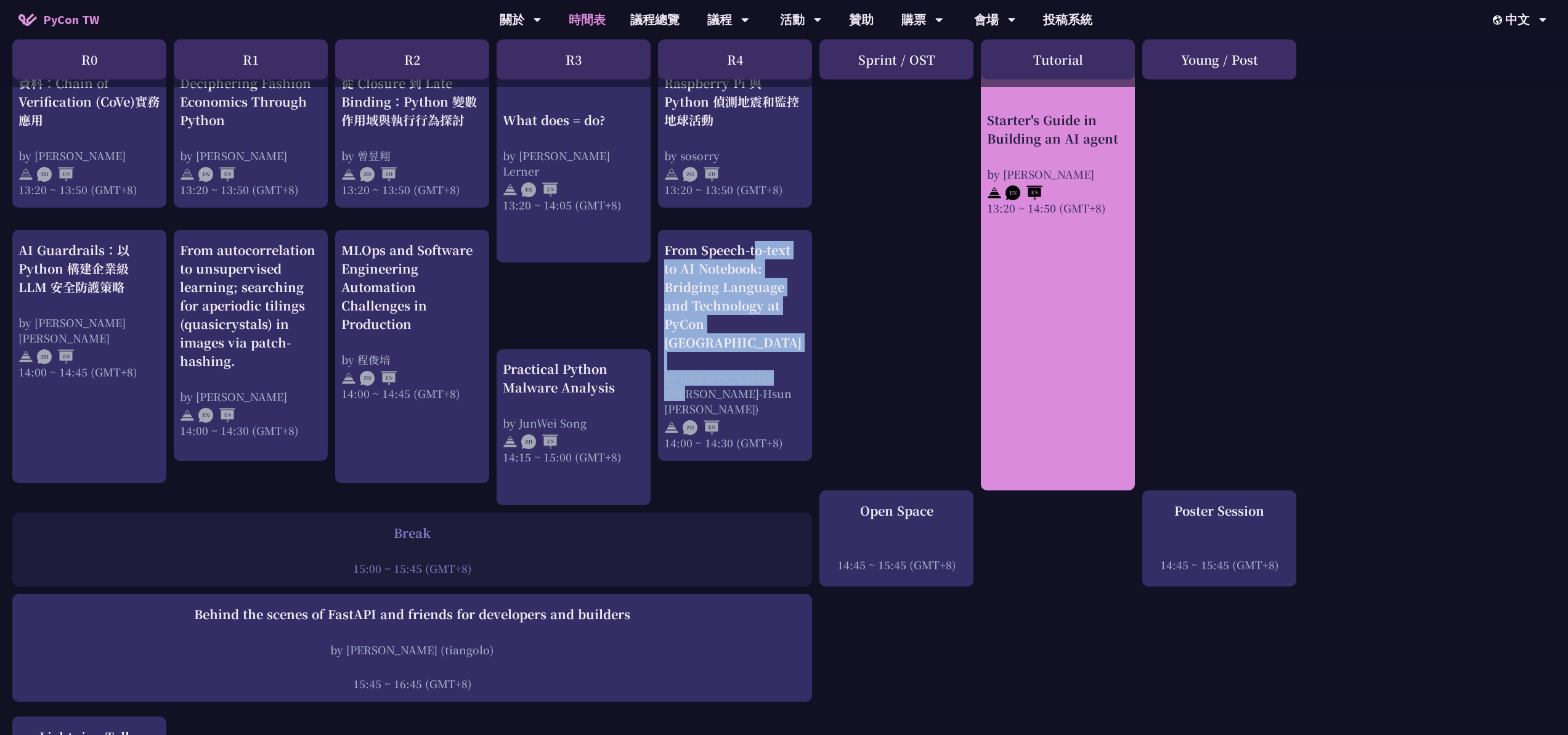
scroll to position [1072, 0]
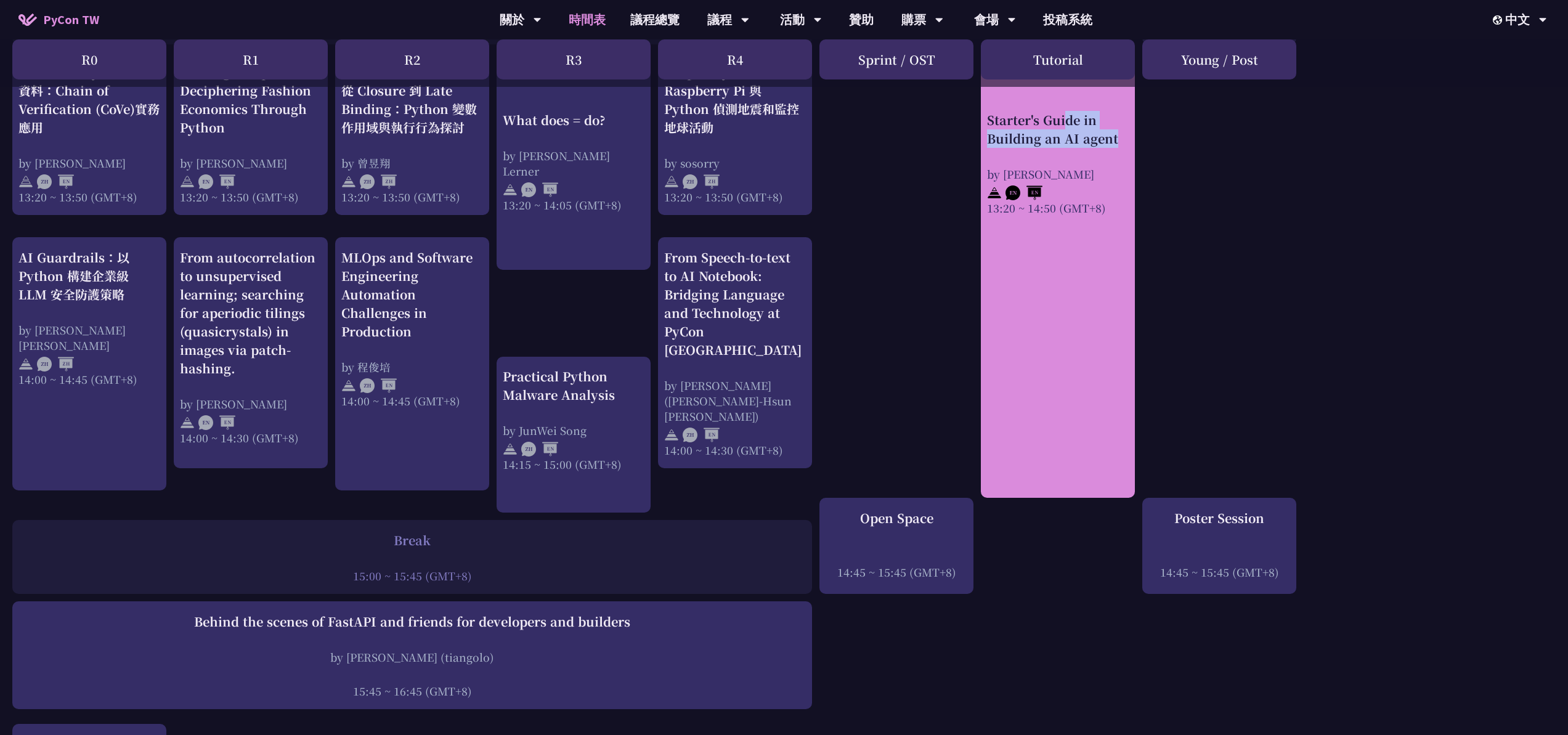
drag, startPoint x: 980, startPoint y: 108, endPoint x: 987, endPoint y: 116, distance: 10.6
click at [987, 116] on div "print("Hello World")，然後呢？ by [PERSON_NAME] 10:50 ~ 11:35 (GMT+8) What does = do…" at bounding box center [784, 79] width 1568 height 1800
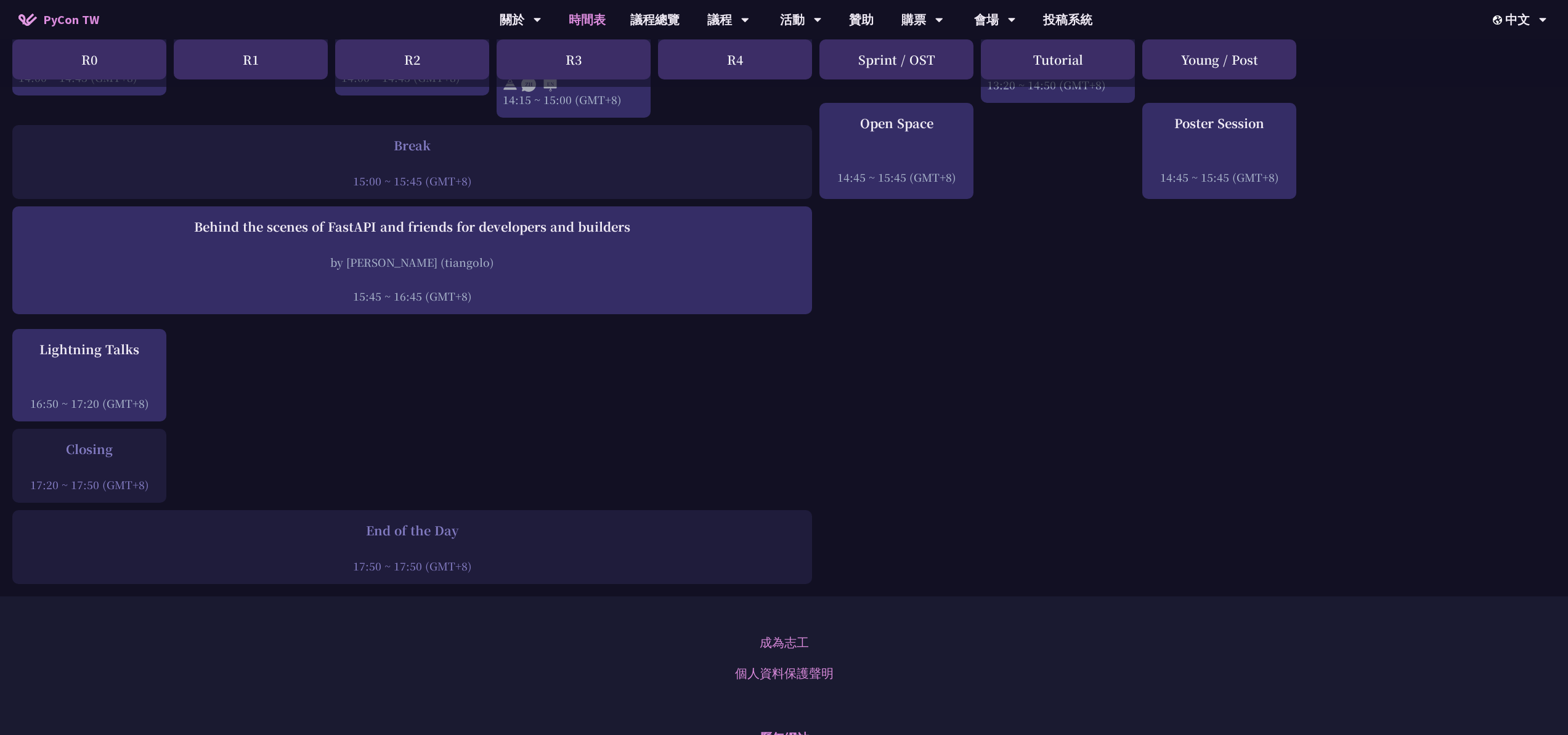
scroll to position [1206, 0]
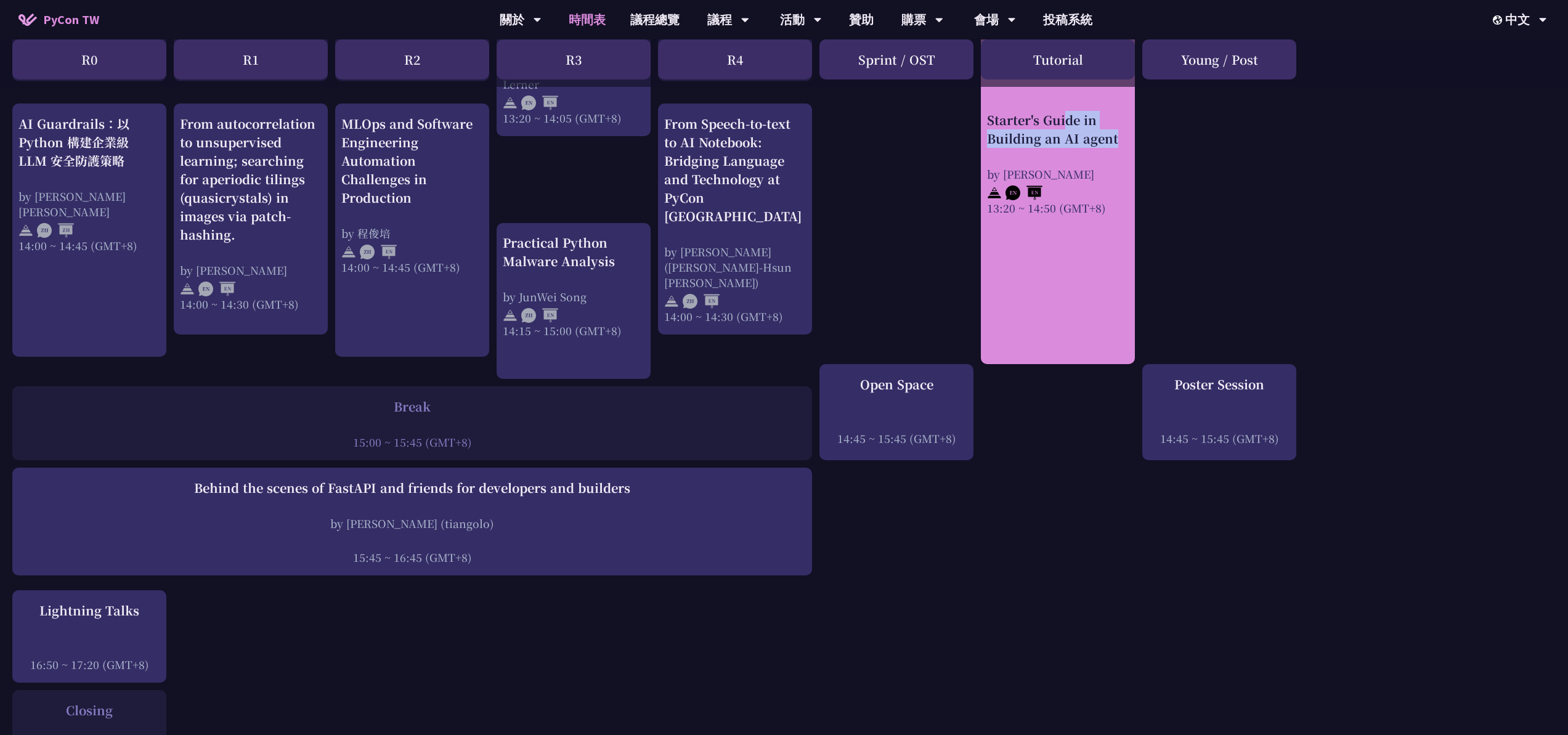
drag, startPoint x: 1005, startPoint y: 210, endPoint x: 1046, endPoint y: 211, distance: 41.0
click at [1042, 211] on div "Starter's Guide in Building an AI agent by [PERSON_NAME] 13:20 ~ 14:50 (GMT+8)" at bounding box center [1058, 141] width 154 height 446
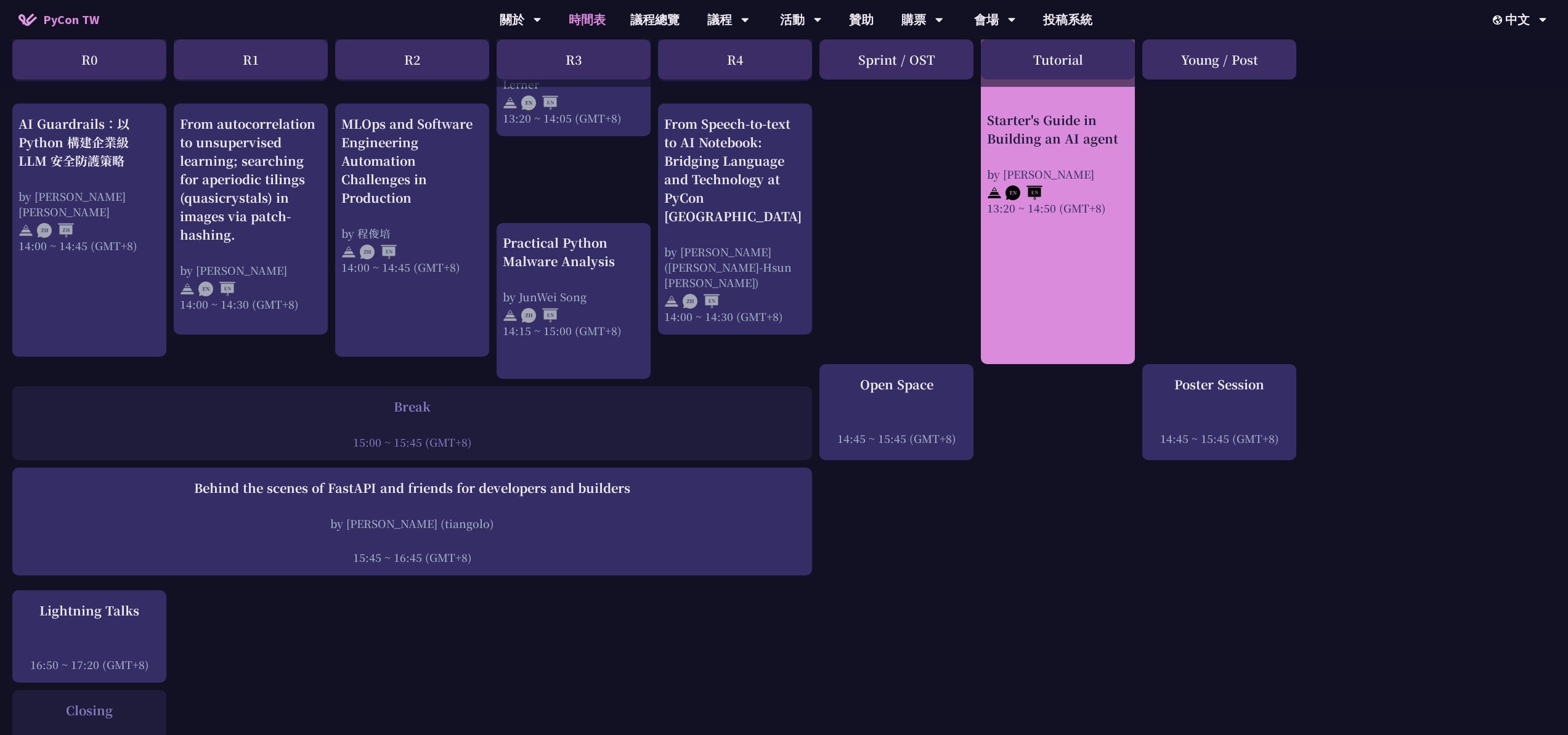
drag, startPoint x: 973, startPoint y: 207, endPoint x: 989, endPoint y: 207, distance: 16.0
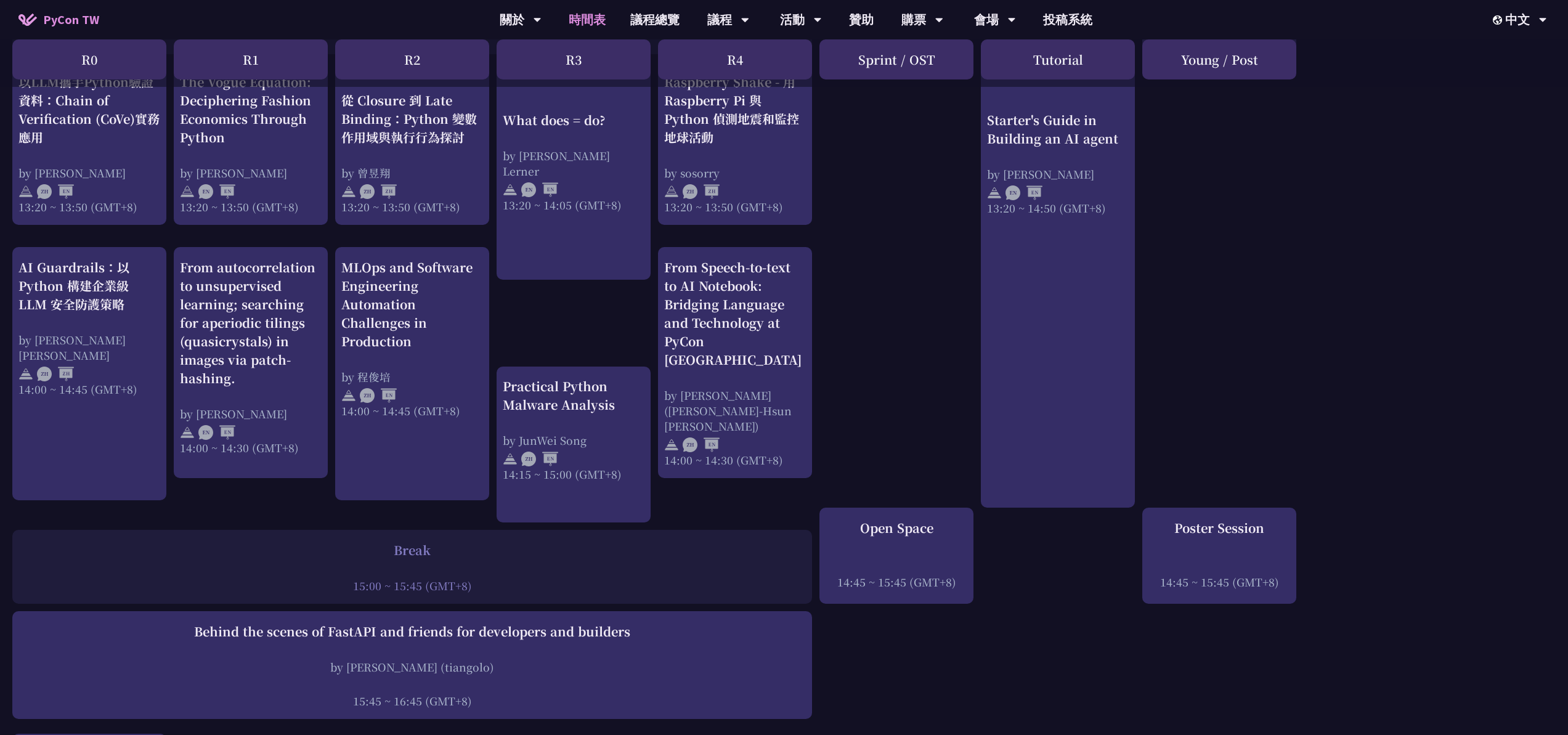
scroll to position [1077, 0]
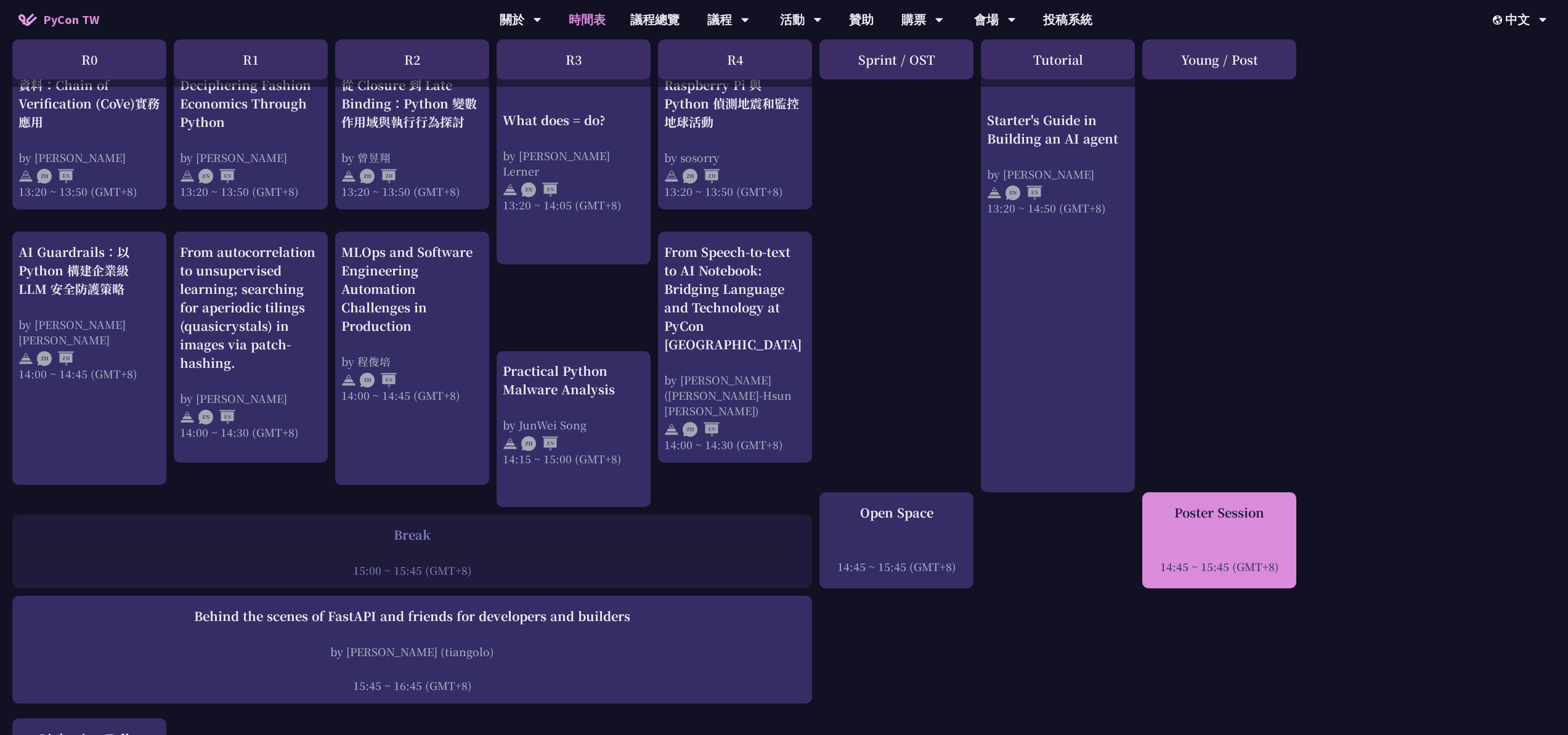
drag, startPoint x: 1116, startPoint y: 499, endPoint x: 1265, endPoint y: 502, distance: 149.0
click at [1265, 502] on div "print("Hello World")，然後呢？ by [PERSON_NAME] 10:50 ~ 11:35 (GMT+8) What does = do…" at bounding box center [784, 73] width 1568 height 1800
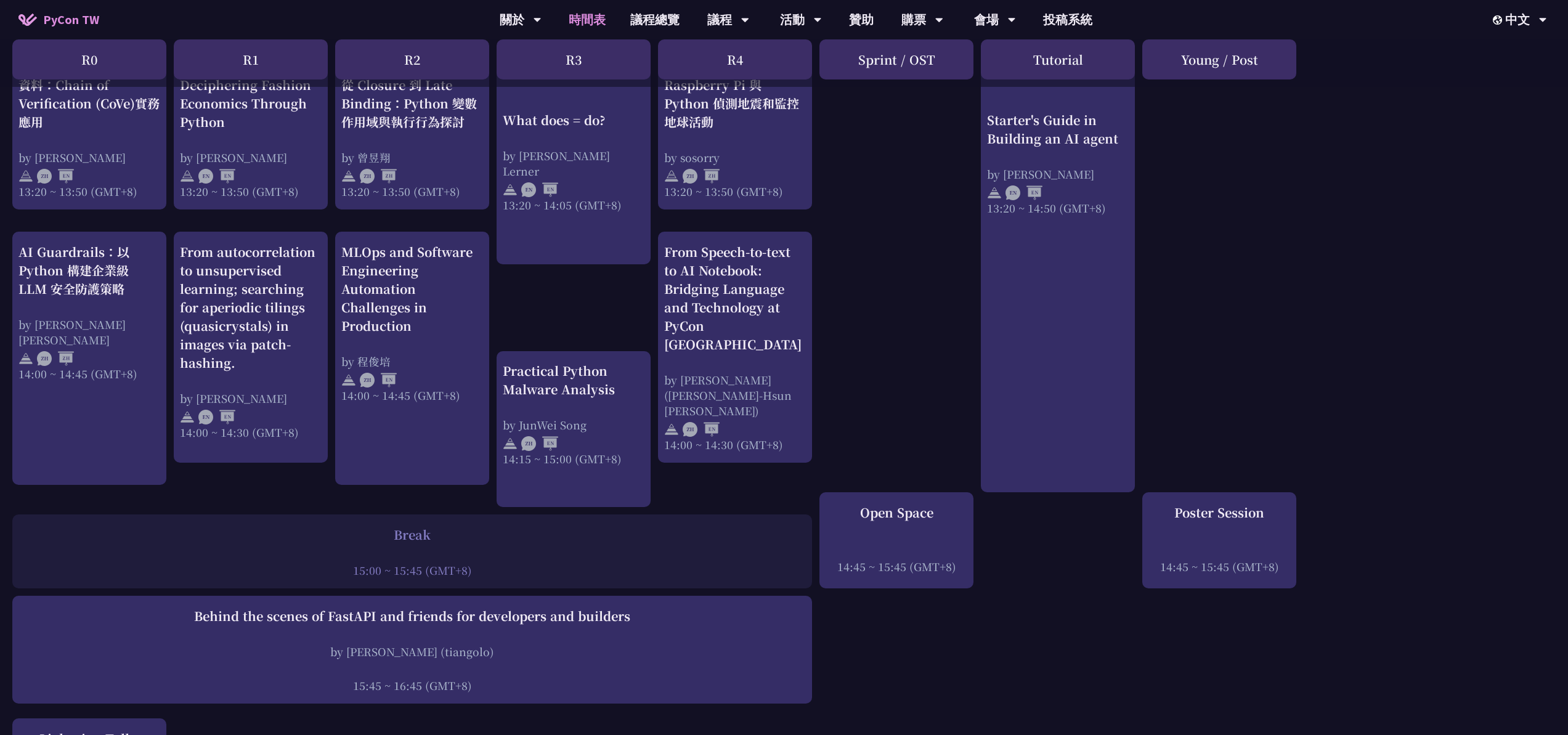
click at [1432, 471] on div "print("Hello World")，然後呢？ by [PERSON_NAME] 10:50 ~ 11:35 (GMT+8) What does = do…" at bounding box center [784, 73] width 1568 height 1800
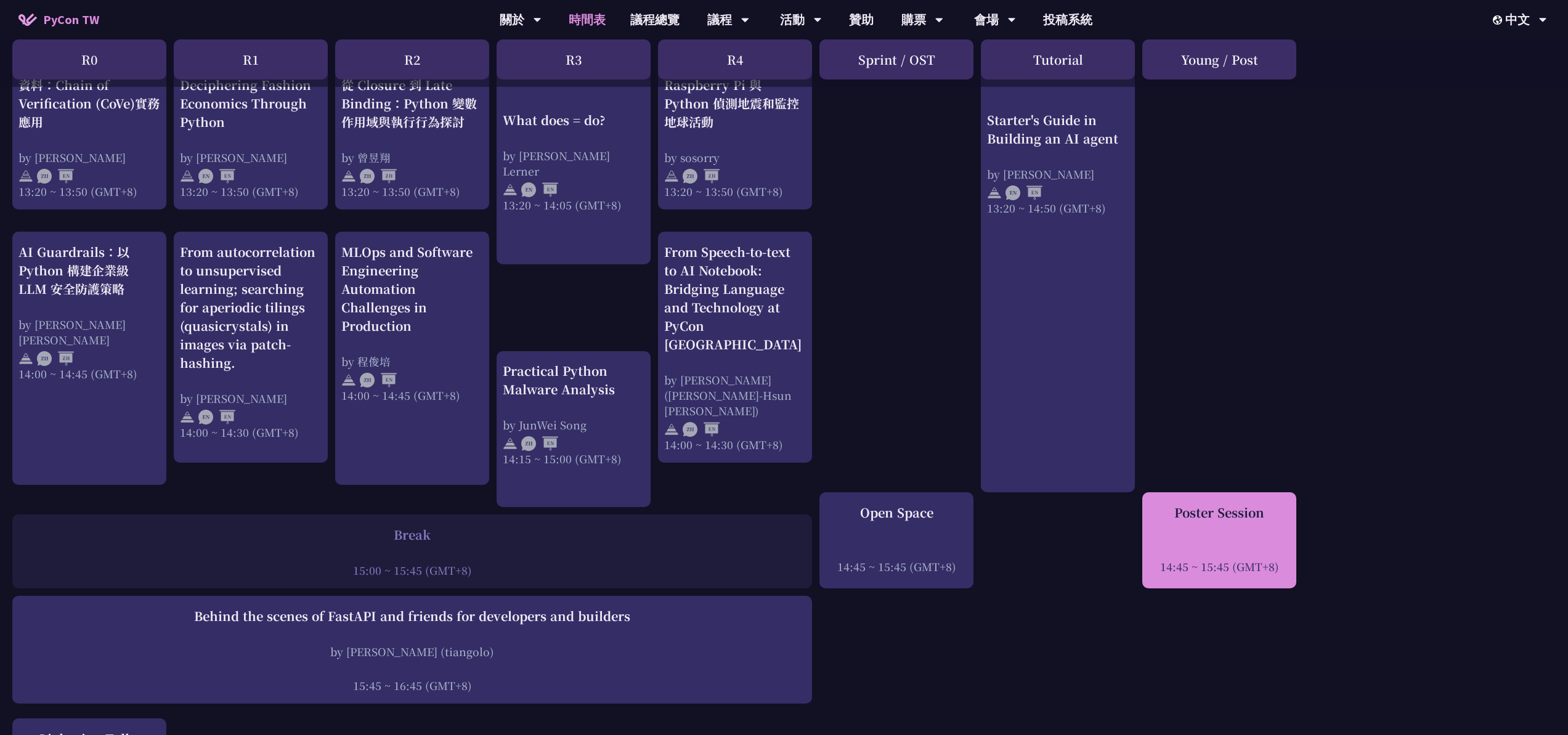
drag, startPoint x: 1162, startPoint y: 497, endPoint x: 1228, endPoint y: 559, distance: 90.6
click at [1228, 559] on div "print("Hello World")，然後呢？ by [PERSON_NAME] 10:50 ~ 11:35 (GMT+8) What does = do…" at bounding box center [784, 73] width 1568 height 1800
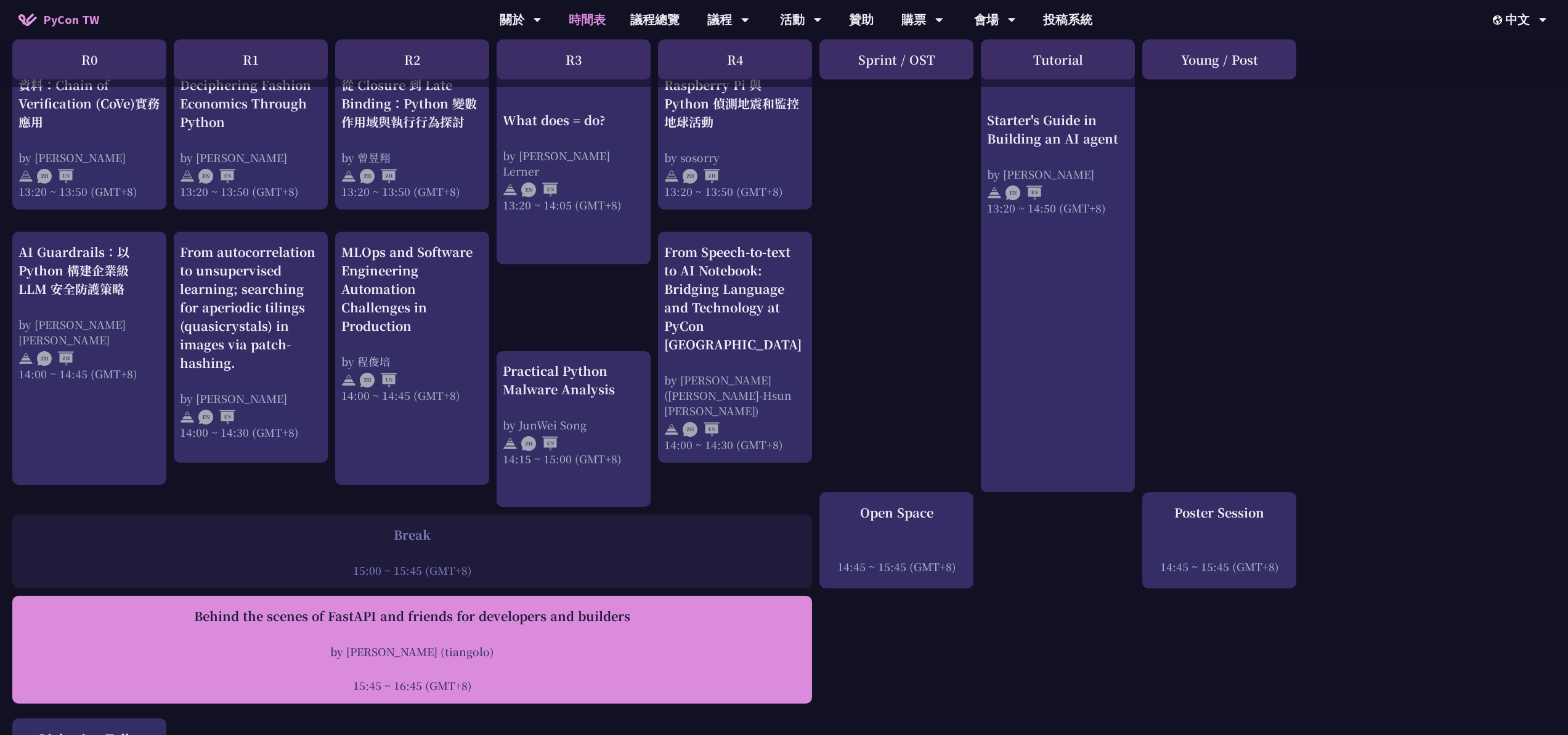
scroll to position [1293, 0]
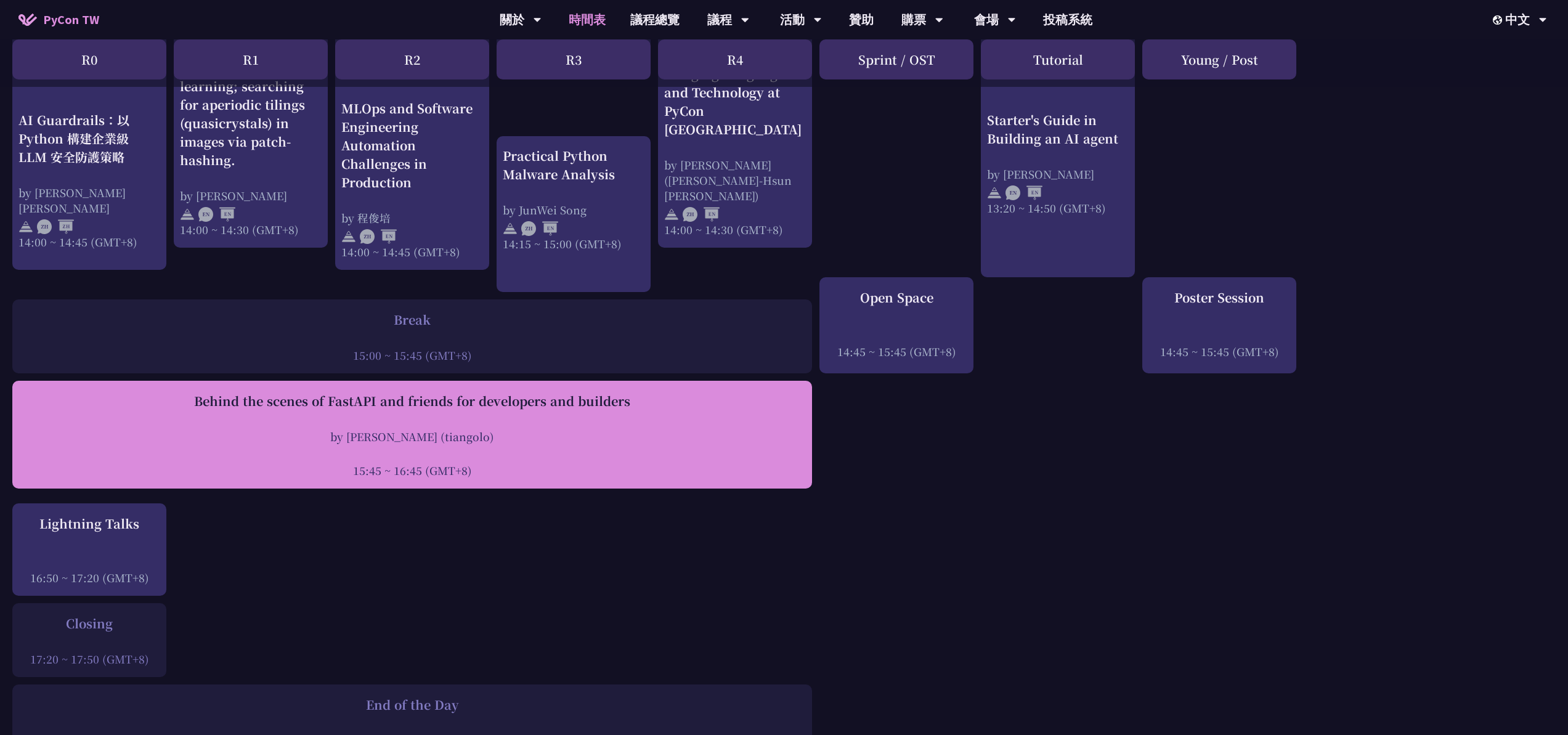
drag, startPoint x: 724, startPoint y: 383, endPoint x: 485, endPoint y: 384, distance: 239.0
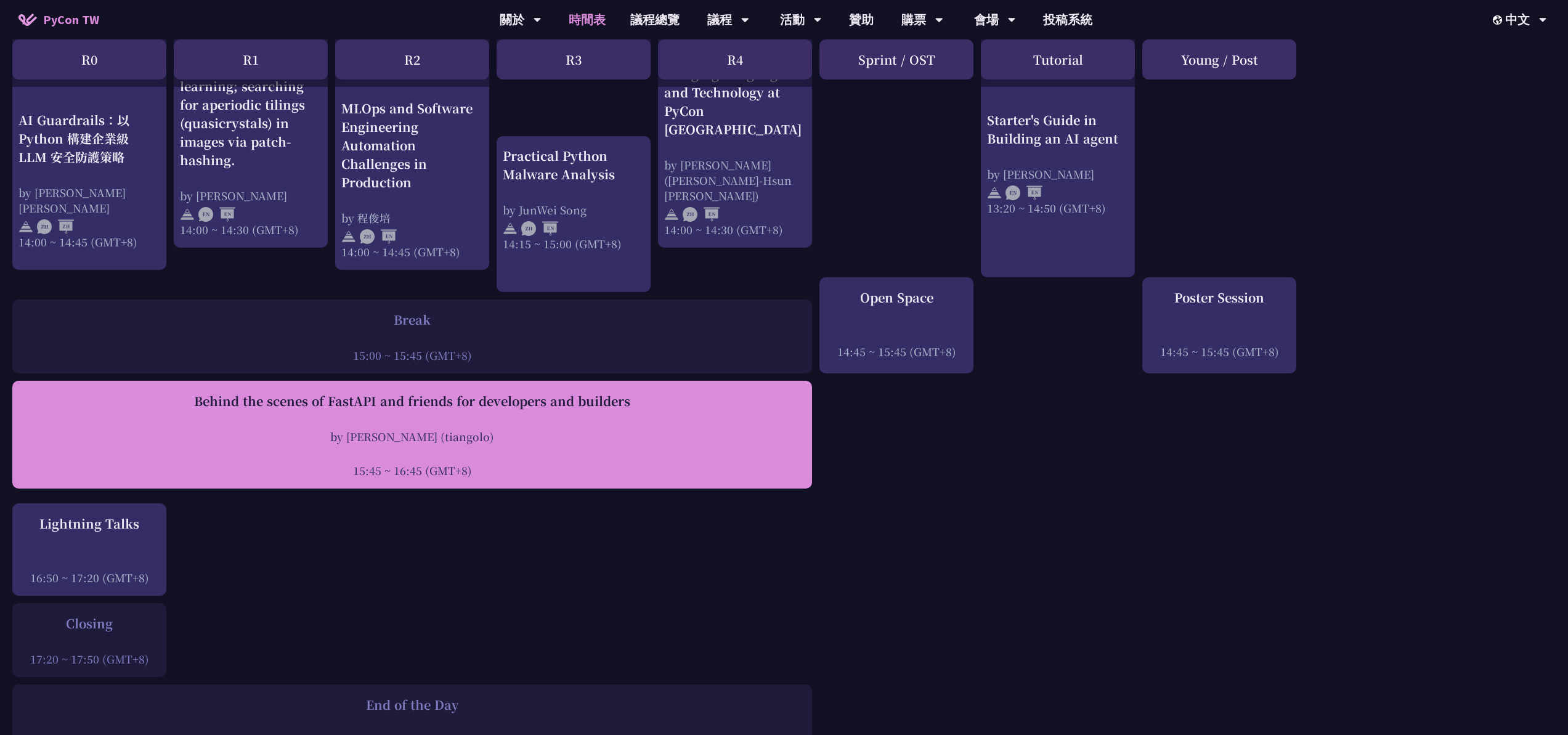
drag, startPoint x: 6, startPoint y: 384, endPoint x: 632, endPoint y: 391, distance: 626.0
drag, startPoint x: 8, startPoint y: 423, endPoint x: 498, endPoint y: 423, distance: 490.0
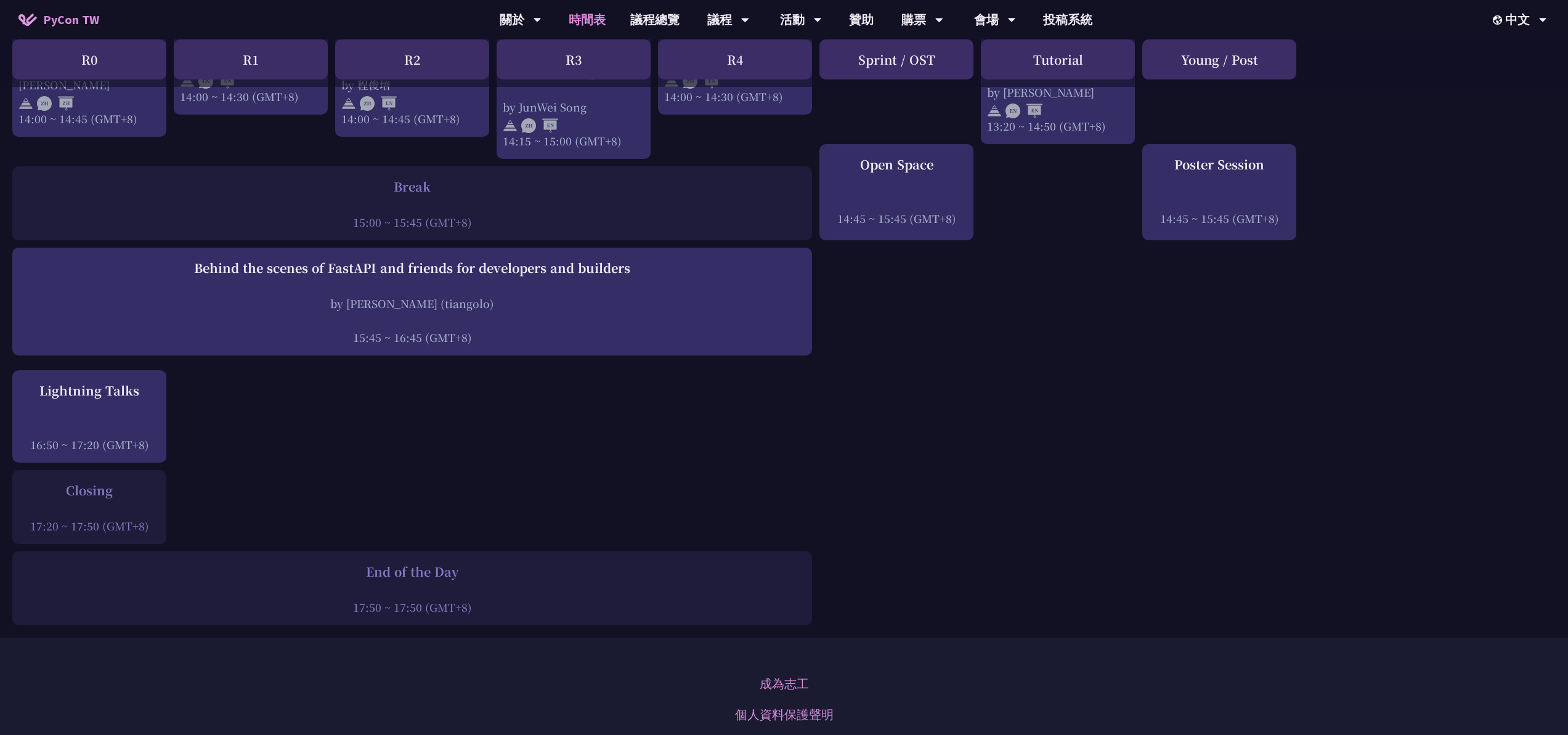
scroll to position [1434, 0]
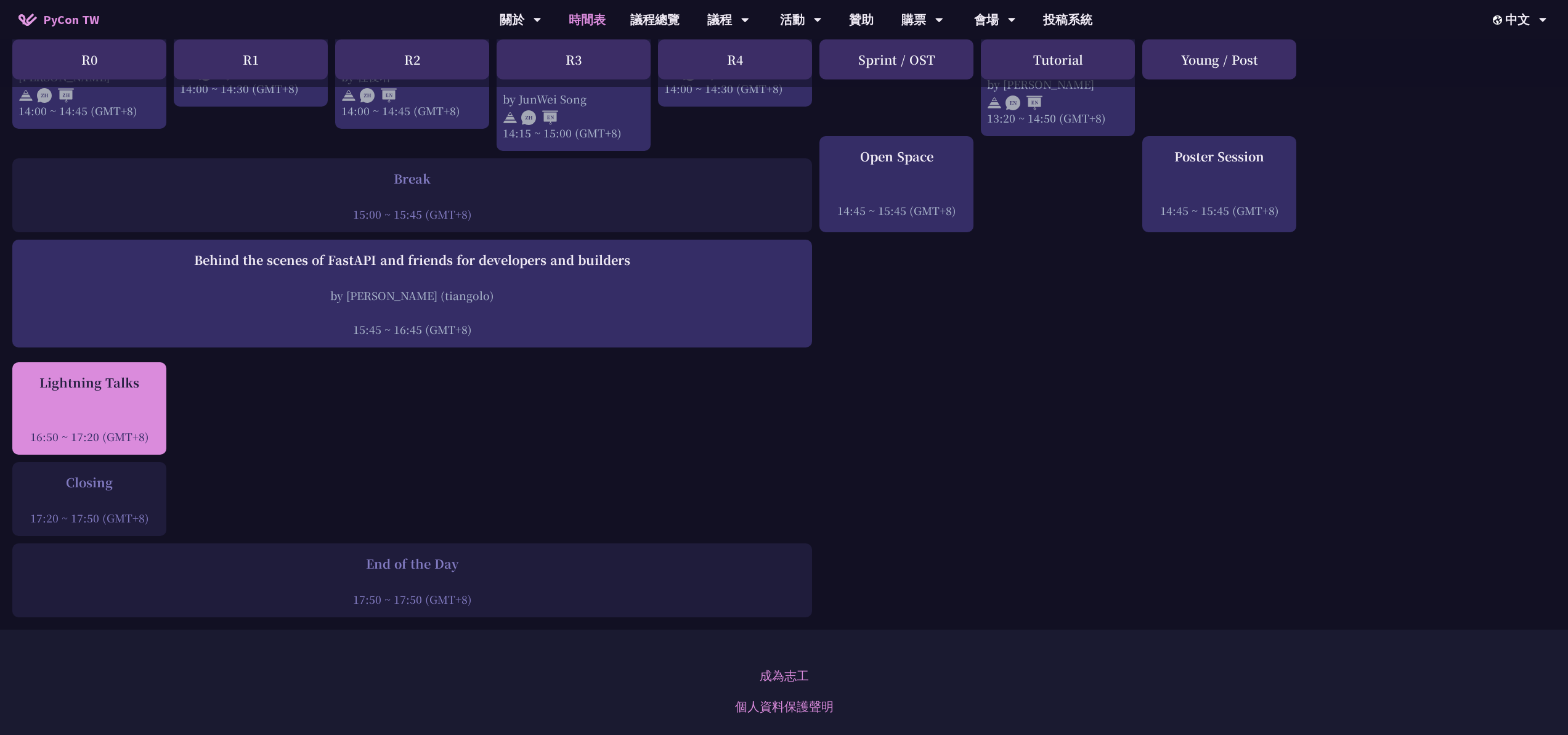
drag, startPoint x: 3, startPoint y: 368, endPoint x: 138, endPoint y: 370, distance: 135.0
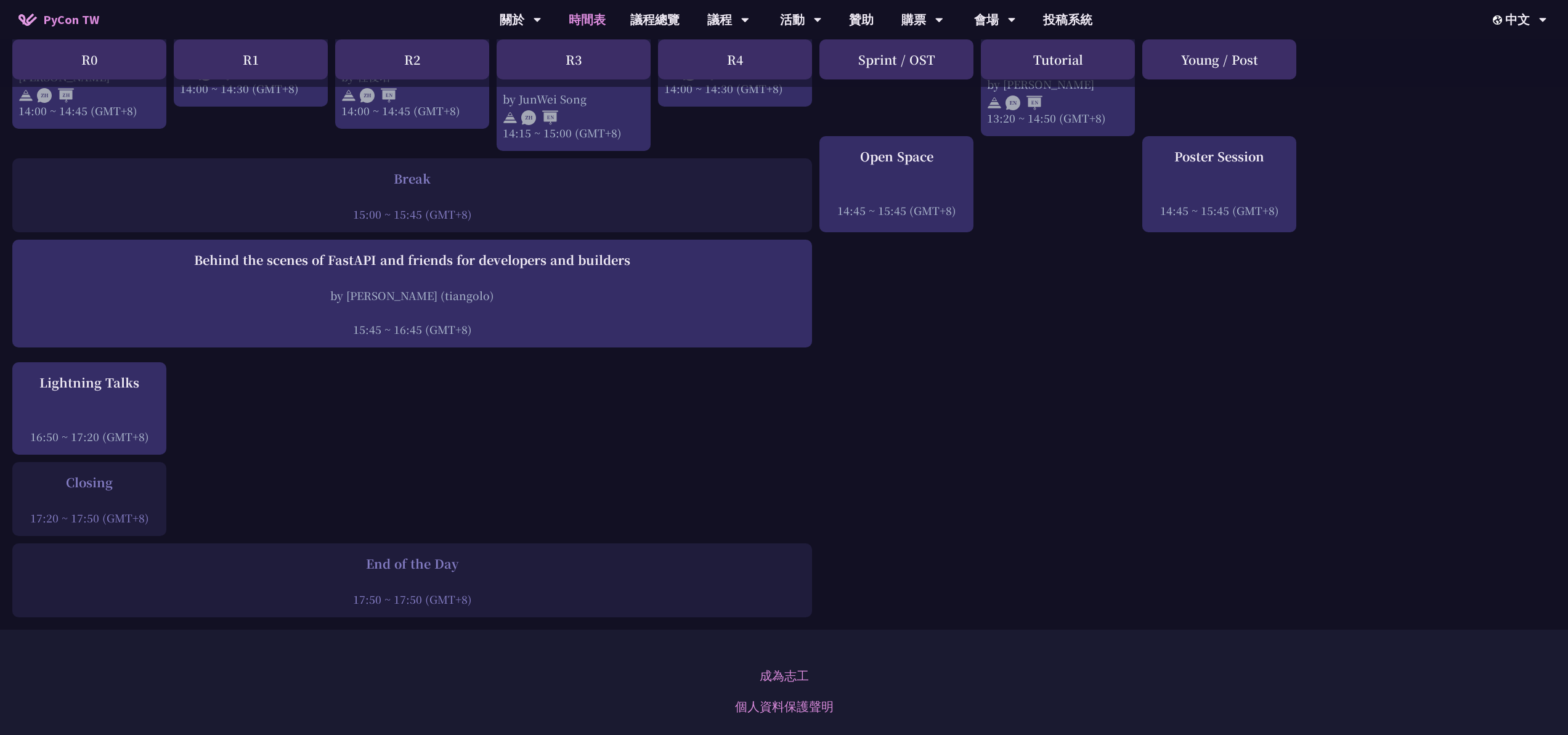
drag, startPoint x: 57, startPoint y: 469, endPoint x: 122, endPoint y: 474, distance: 65.2
click at [122, 474] on div "Closing" at bounding box center [89, 482] width 142 height 18
drag, startPoint x: 361, startPoint y: 554, endPoint x: 491, endPoint y: 553, distance: 130.0
click at [491, 554] on div "End of the Day" at bounding box center [412, 563] width 787 height 18
